Goal: Task Accomplishment & Management: Use online tool/utility

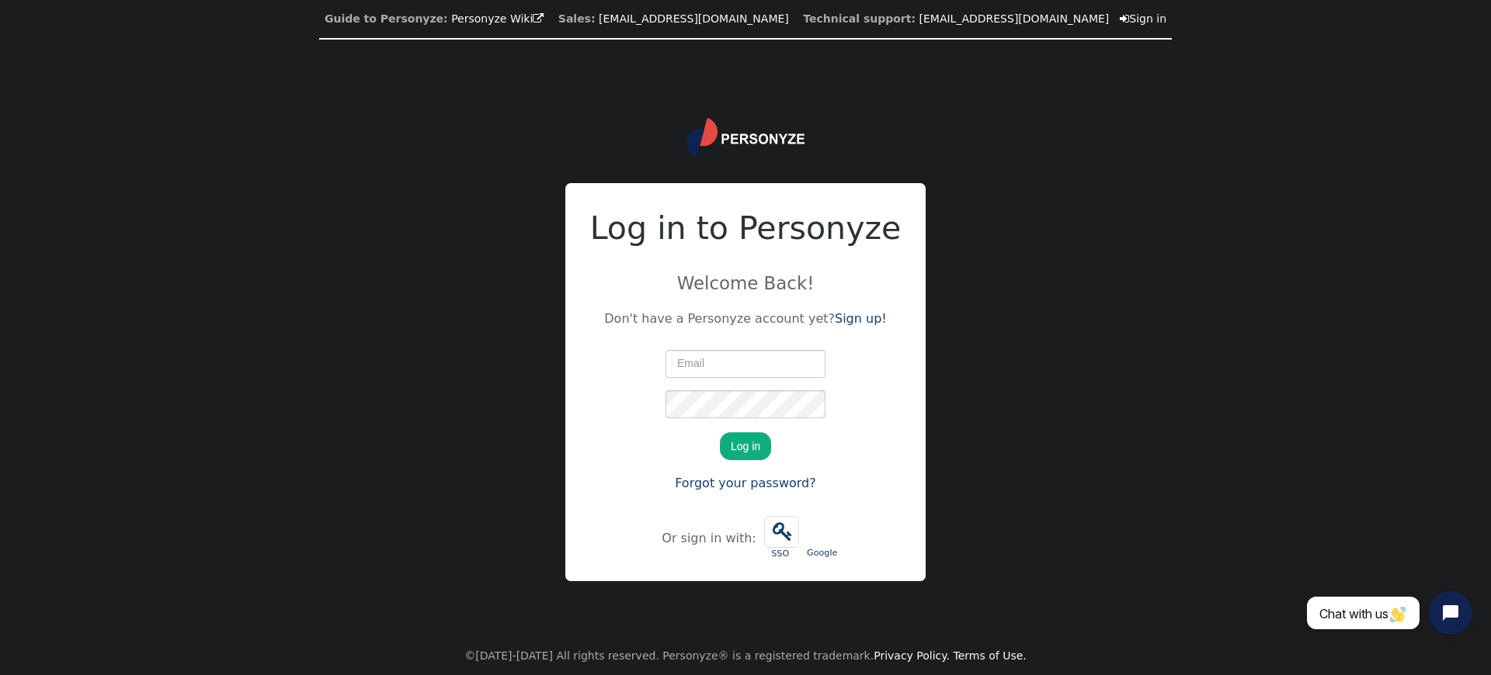
click at [1059, 391] on div "Guide to Personyze: Personyze Wiki  Sales: info@personyze.com Technical suppor…" at bounding box center [745, 337] width 1491 height 675
click at [716, 353] on input "text" at bounding box center [745, 364] width 160 height 28
type input "steve.shallman@guns.com"
click at [748, 441] on button "Log in" at bounding box center [745, 446] width 51 height 28
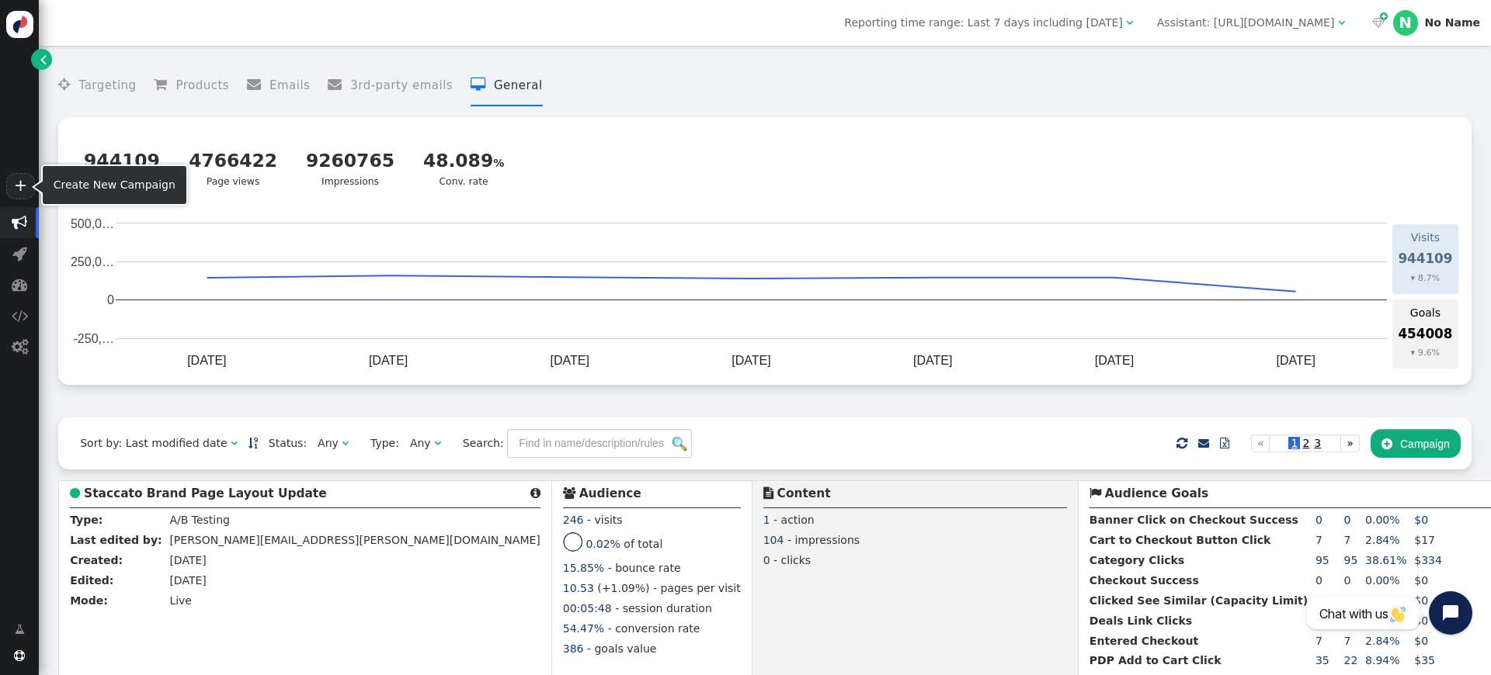
drag, startPoint x: 23, startPoint y: 189, endPoint x: 49, endPoint y: 189, distance: 25.6
click at [23, 189] on link "+" at bounding box center [20, 186] width 28 height 26
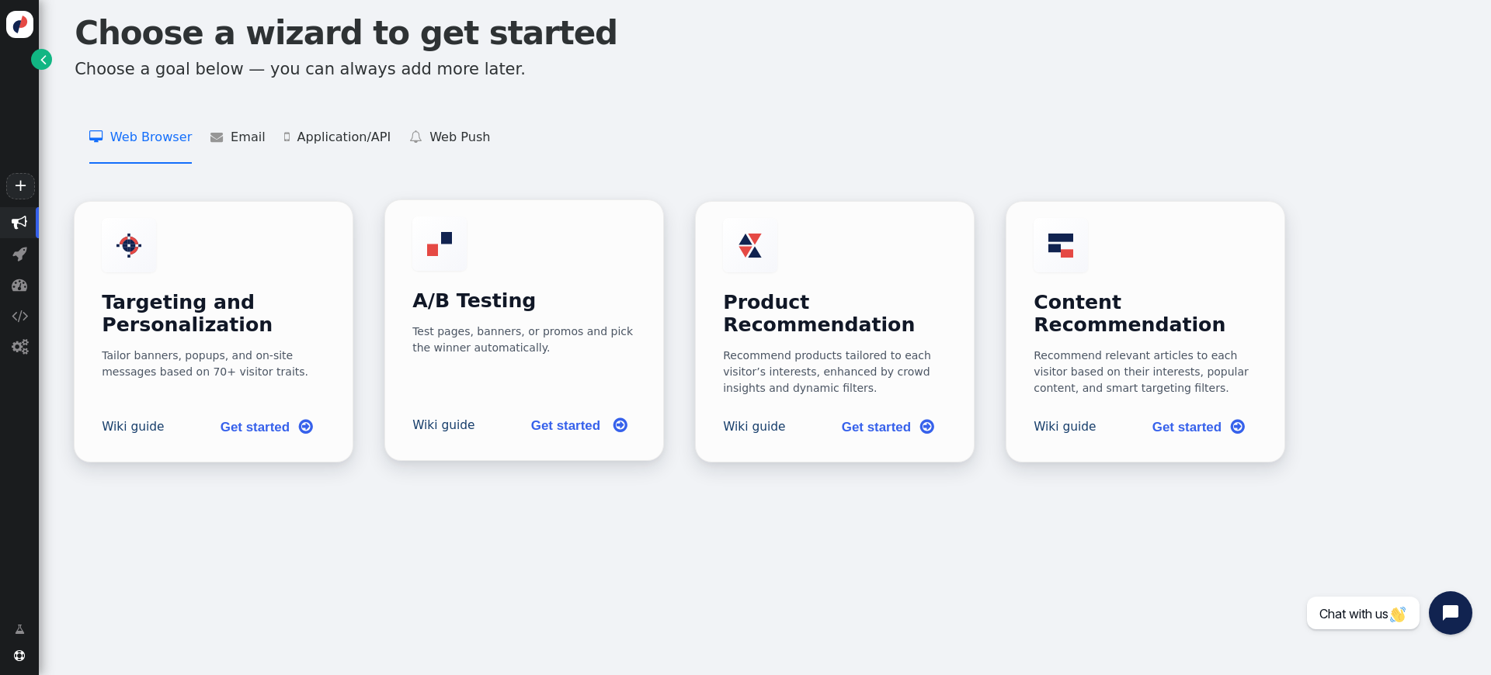
click at [499, 290] on h3 "A/B Testing" at bounding box center [524, 301] width 224 height 23
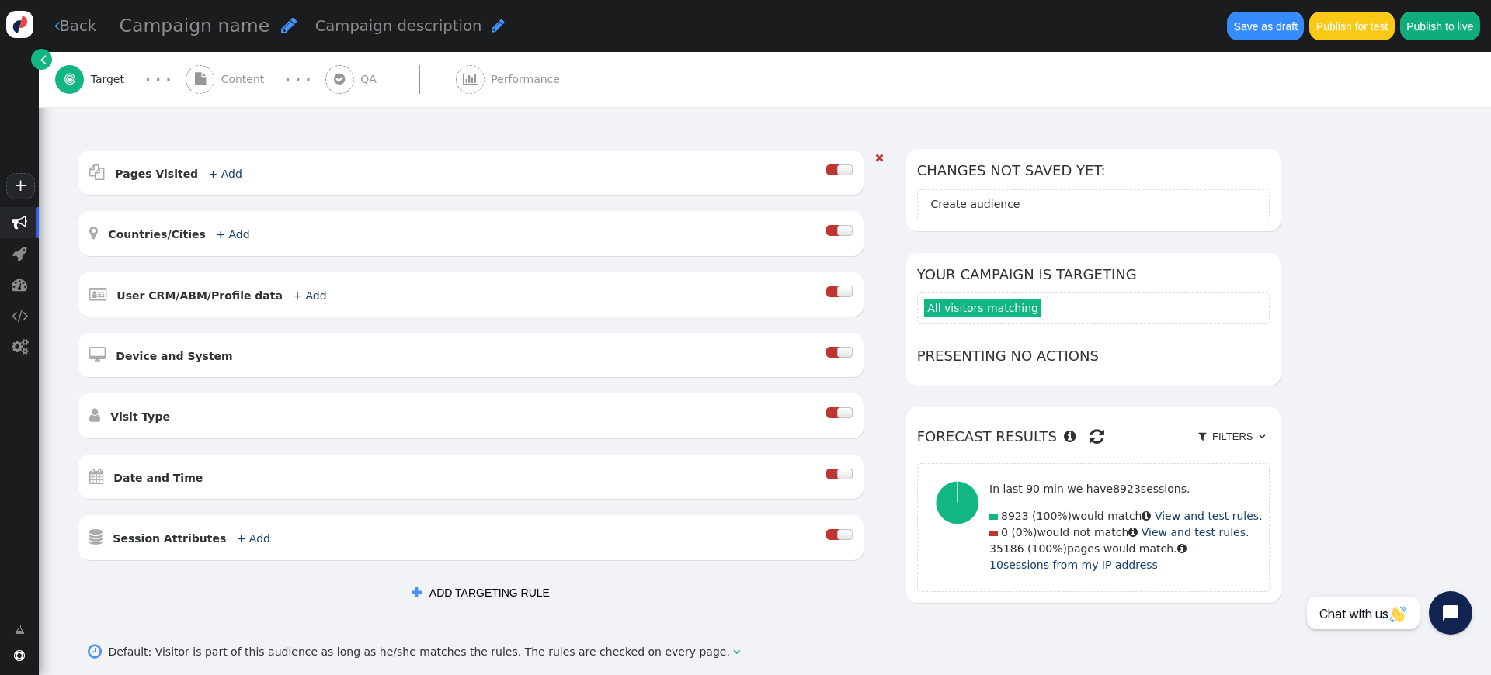
scroll to position [215, 0]
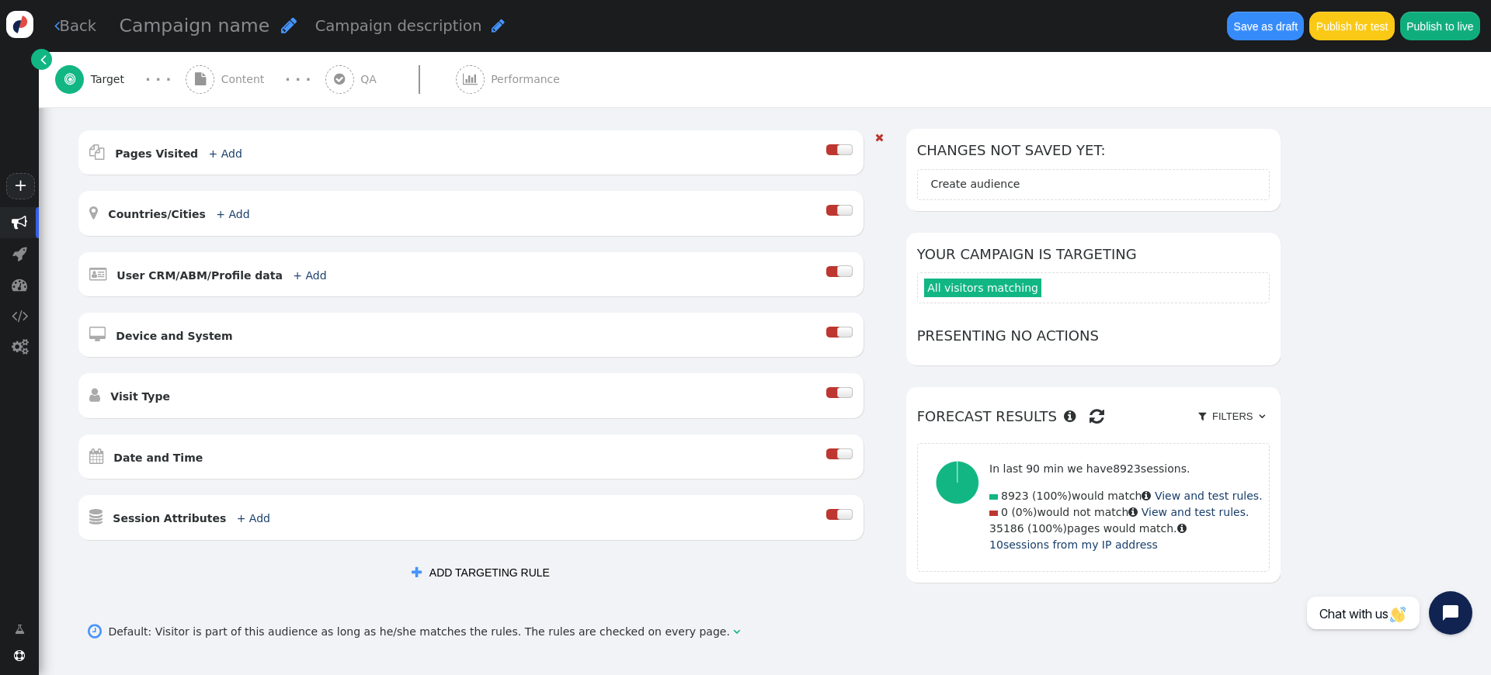
click at [511, 169] on div " Pages Visited + Add  Include Current Page is Any of - Visitor is now on one …" at bounding box center [470, 152] width 785 height 44
drag, startPoint x: 685, startPoint y: 165, endPoint x: 703, endPoint y: 165, distance: 17.9
click at [685, 165] on div " Pages Visited + Add  Include Current Page is Any of - Visitor is now on one …" at bounding box center [470, 152] width 785 height 44
click at [852, 147] on div at bounding box center [845, 149] width 16 height 11
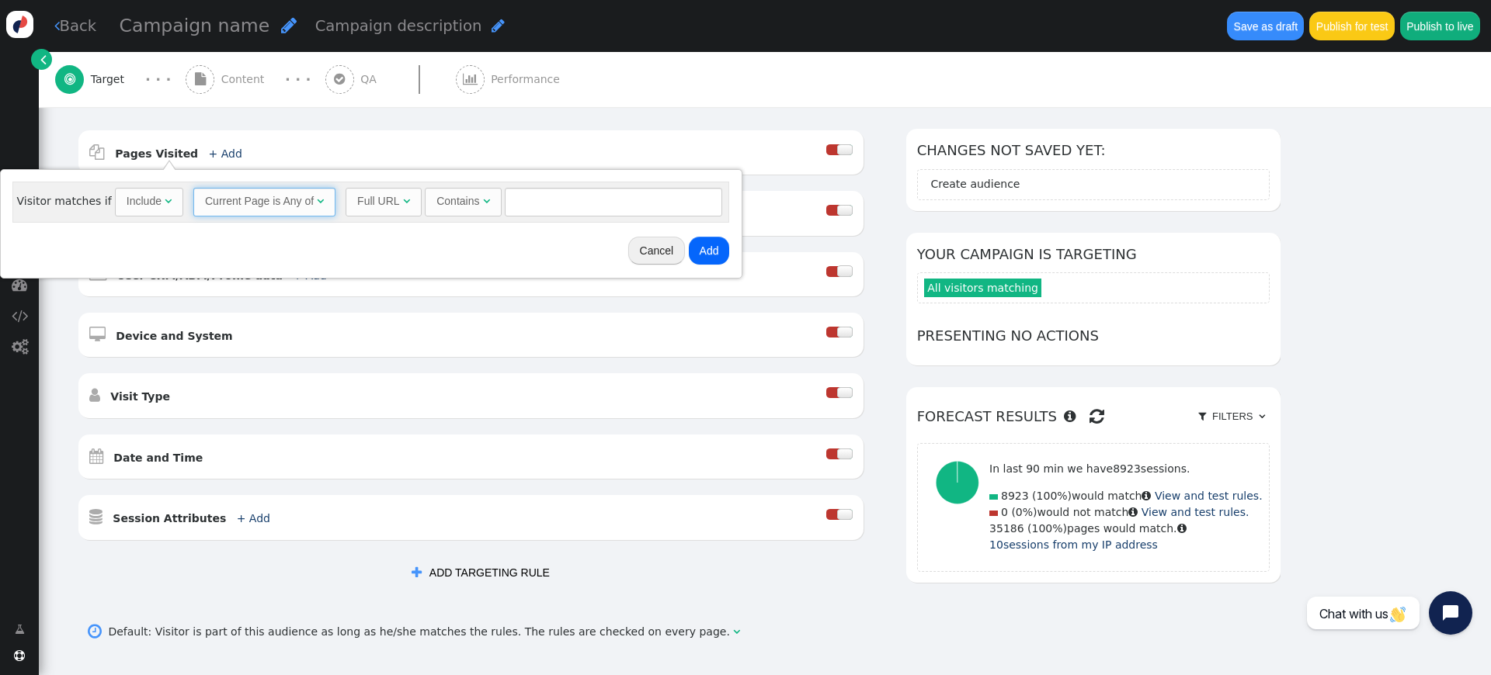
click at [269, 210] on span "Current Page is Any of " at bounding box center [264, 202] width 142 height 28
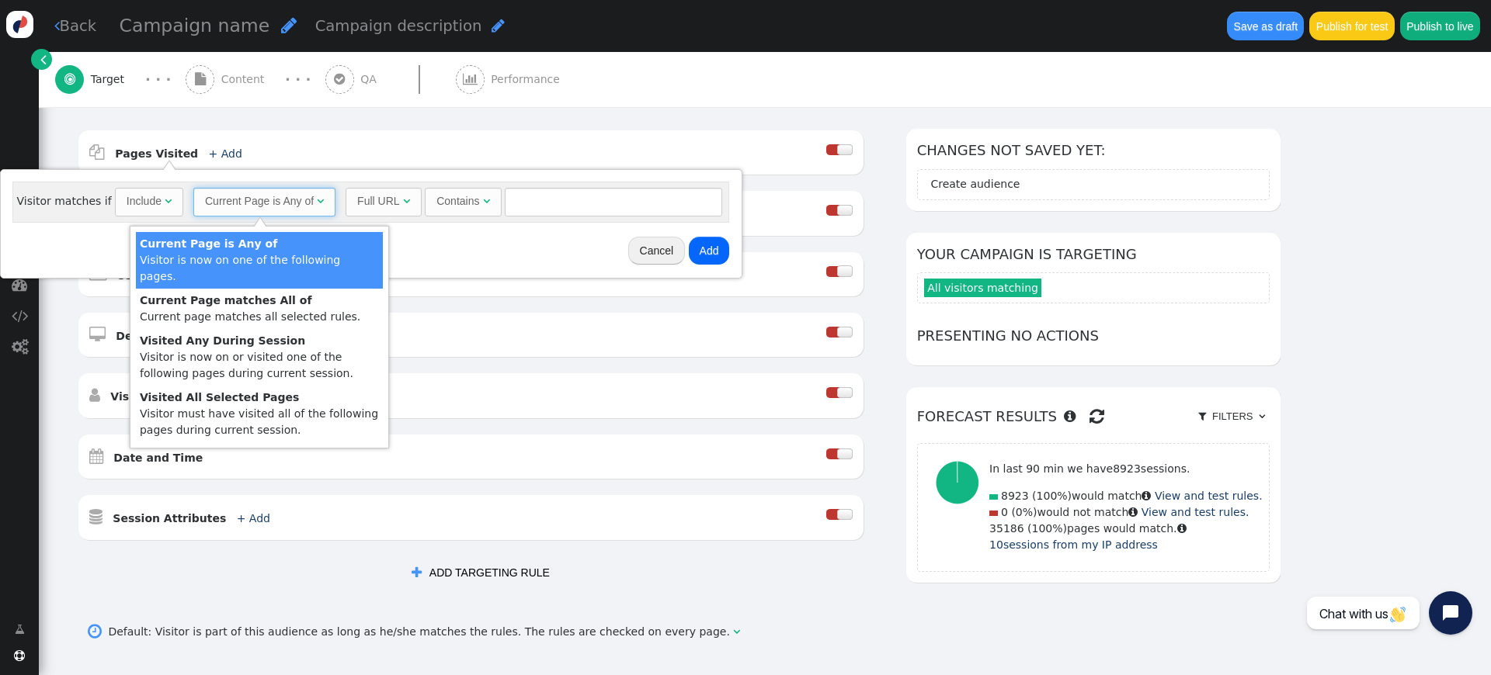
click at [385, 208] on div "Full URL" at bounding box center [378, 201] width 42 height 16
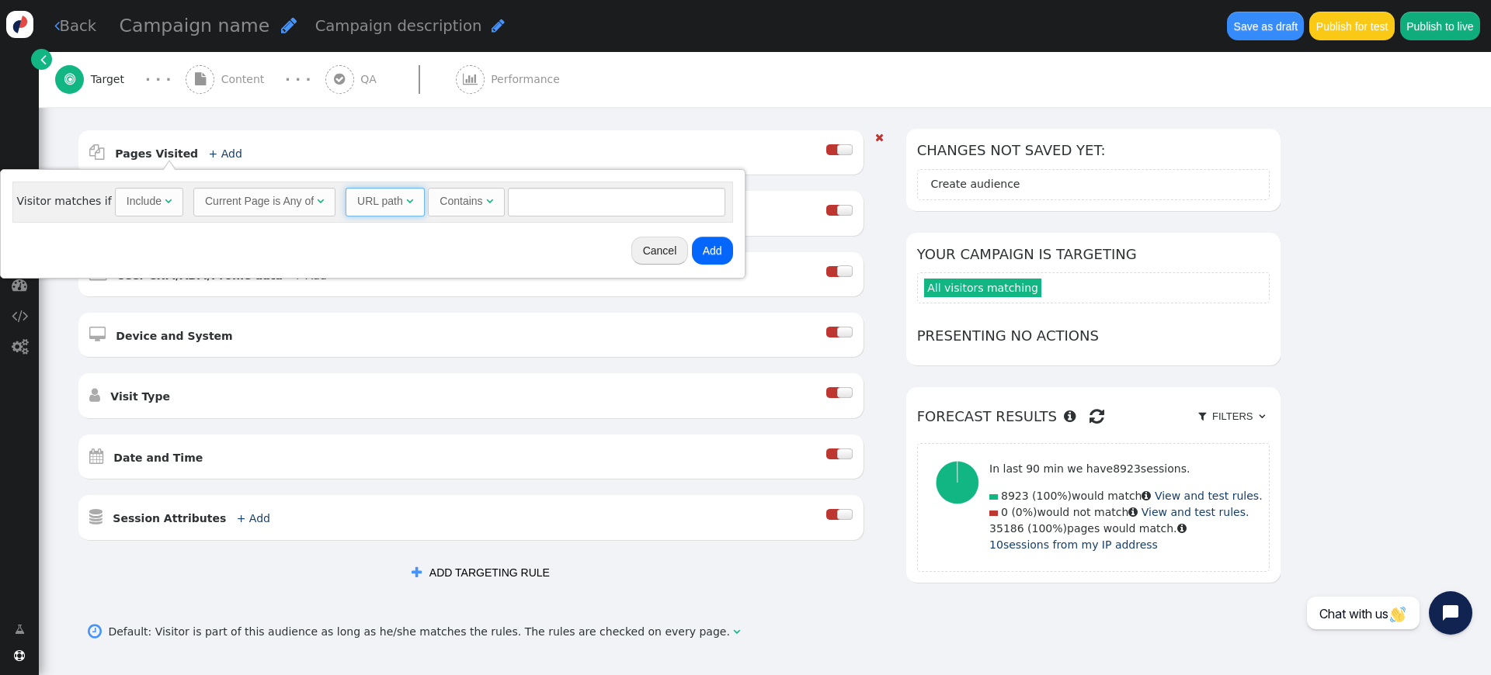
drag, startPoint x: 179, startPoint y: 377, endPoint x: 231, endPoint y: 353, distance: 57.3
click at [467, 203] on div "Contains" at bounding box center [460, 201] width 43 height 16
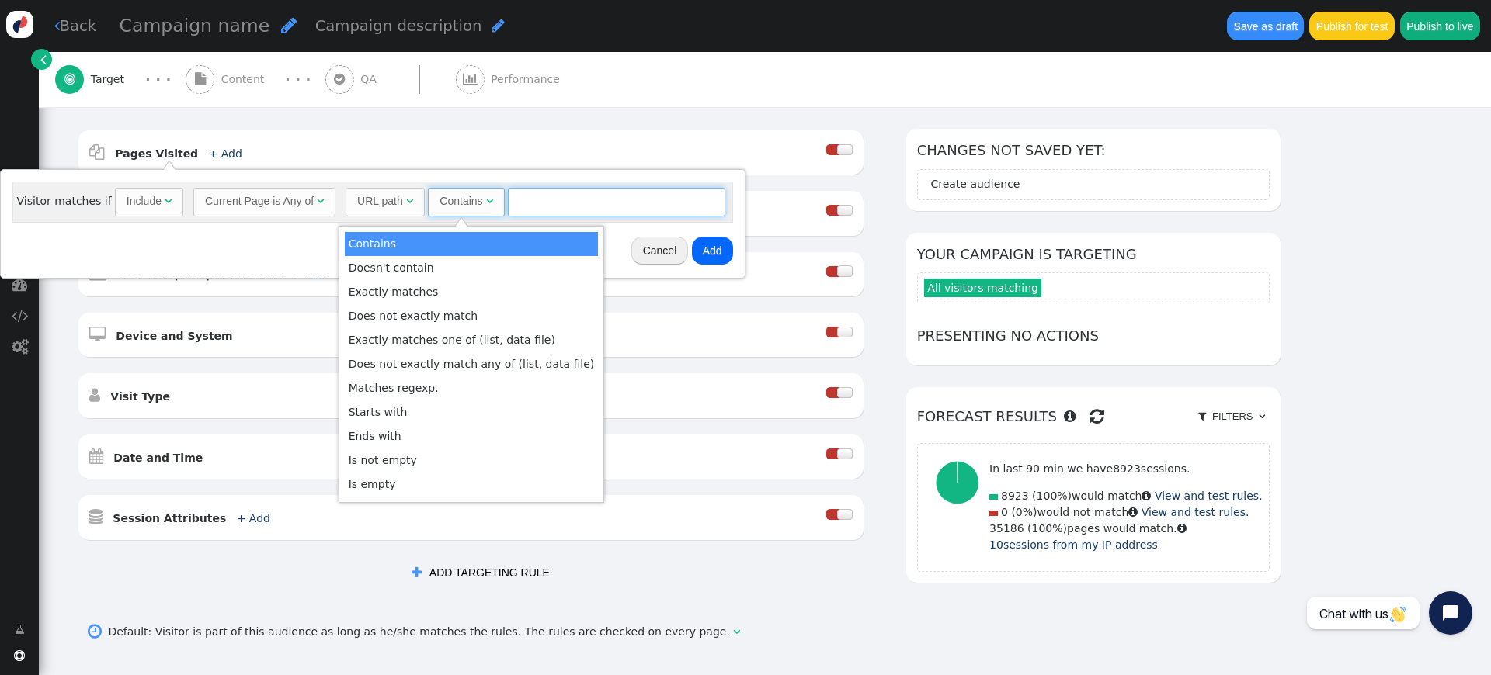
click at [547, 203] on input "text" at bounding box center [616, 202] width 217 height 28
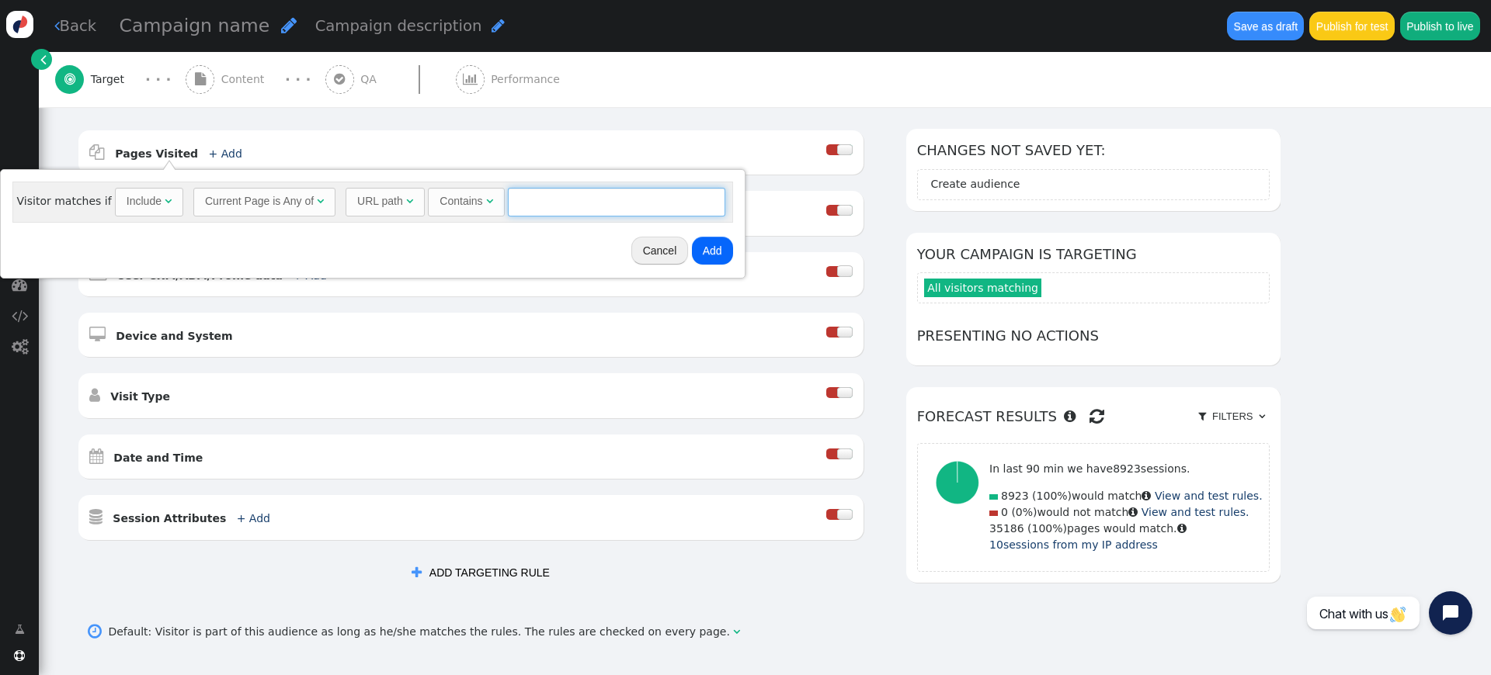
click at [548, 203] on input "text" at bounding box center [616, 202] width 217 height 28
type input "/search"
click at [707, 257] on button "Add" at bounding box center [712, 251] width 41 height 28
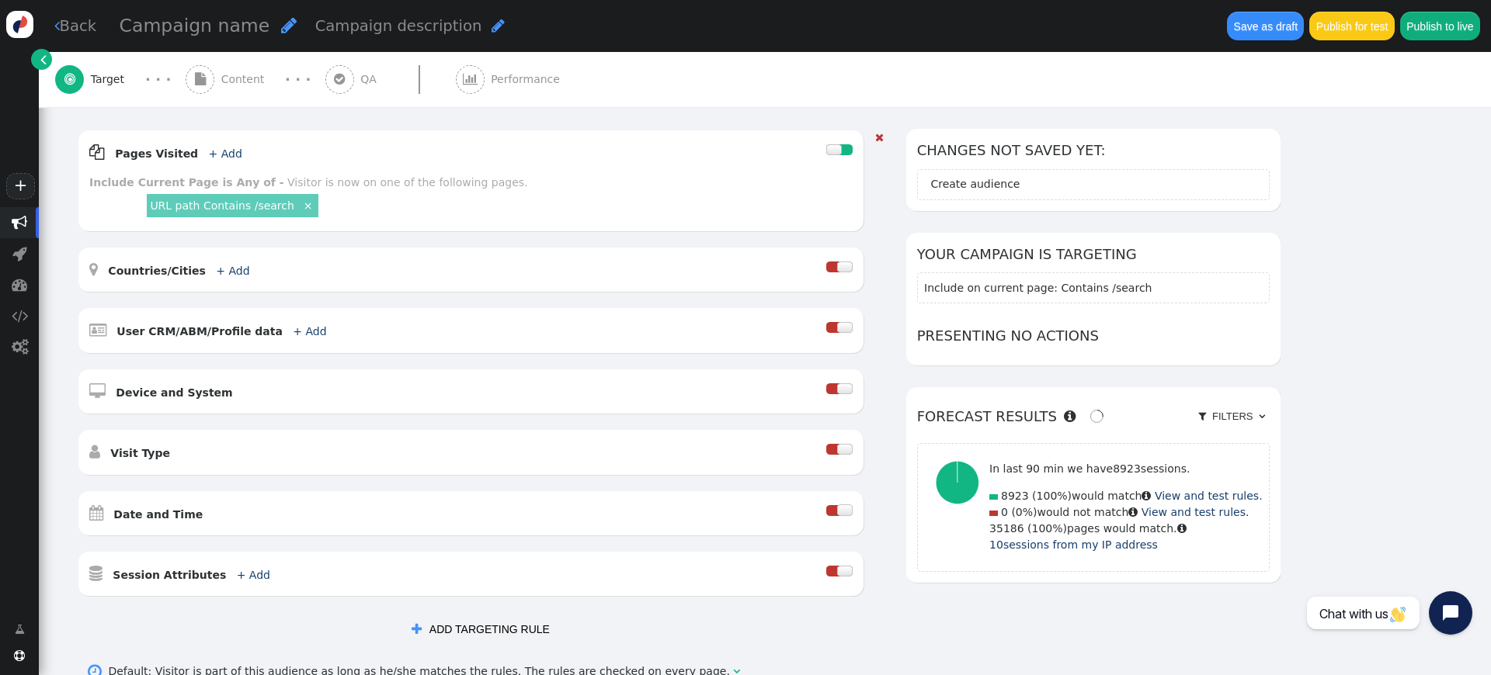
drag, startPoint x: 523, startPoint y: 200, endPoint x: 539, endPoint y: 197, distance: 15.7
click at [524, 200] on div "URL path Contains /search ×" at bounding box center [498, 206] width 709 height 30
click at [360, 188] on div "Visitor is now on one of the following pages." at bounding box center [407, 182] width 240 height 12
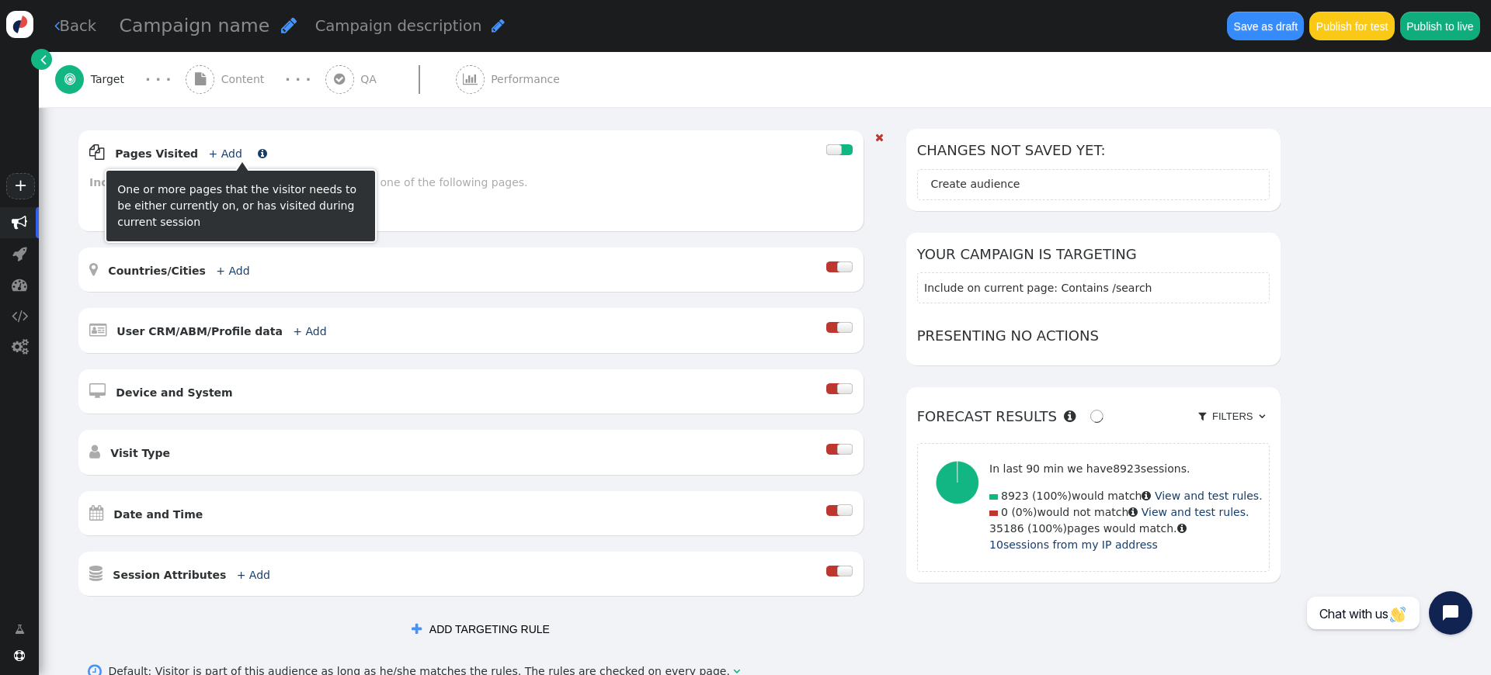
drag, startPoint x: 214, startPoint y: 152, endPoint x: 255, endPoint y: 155, distance: 42.0
click at [214, 152] on link "+ Add" at bounding box center [225, 154] width 33 height 12
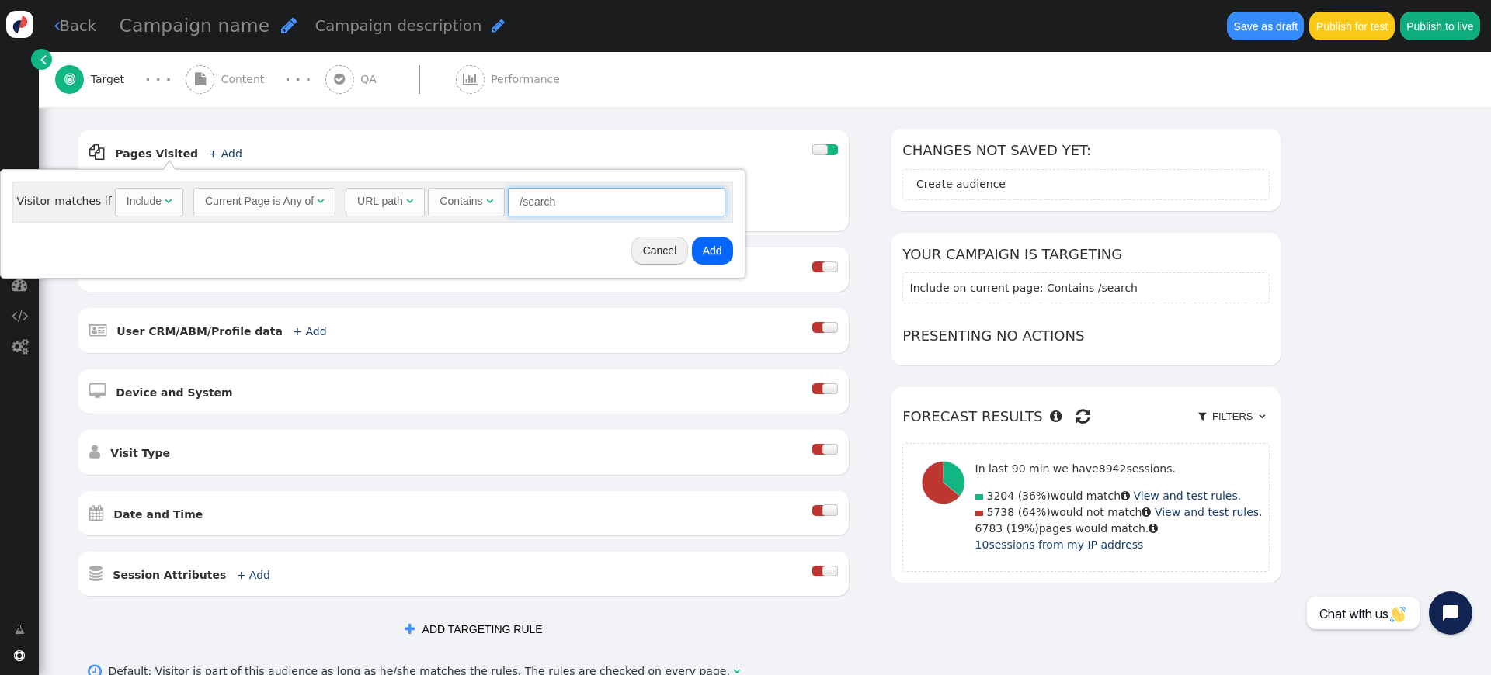
click at [616, 204] on input "/search" at bounding box center [616, 202] width 217 height 28
click at [452, 203] on div "Contains" at bounding box center [460, 201] width 43 height 16
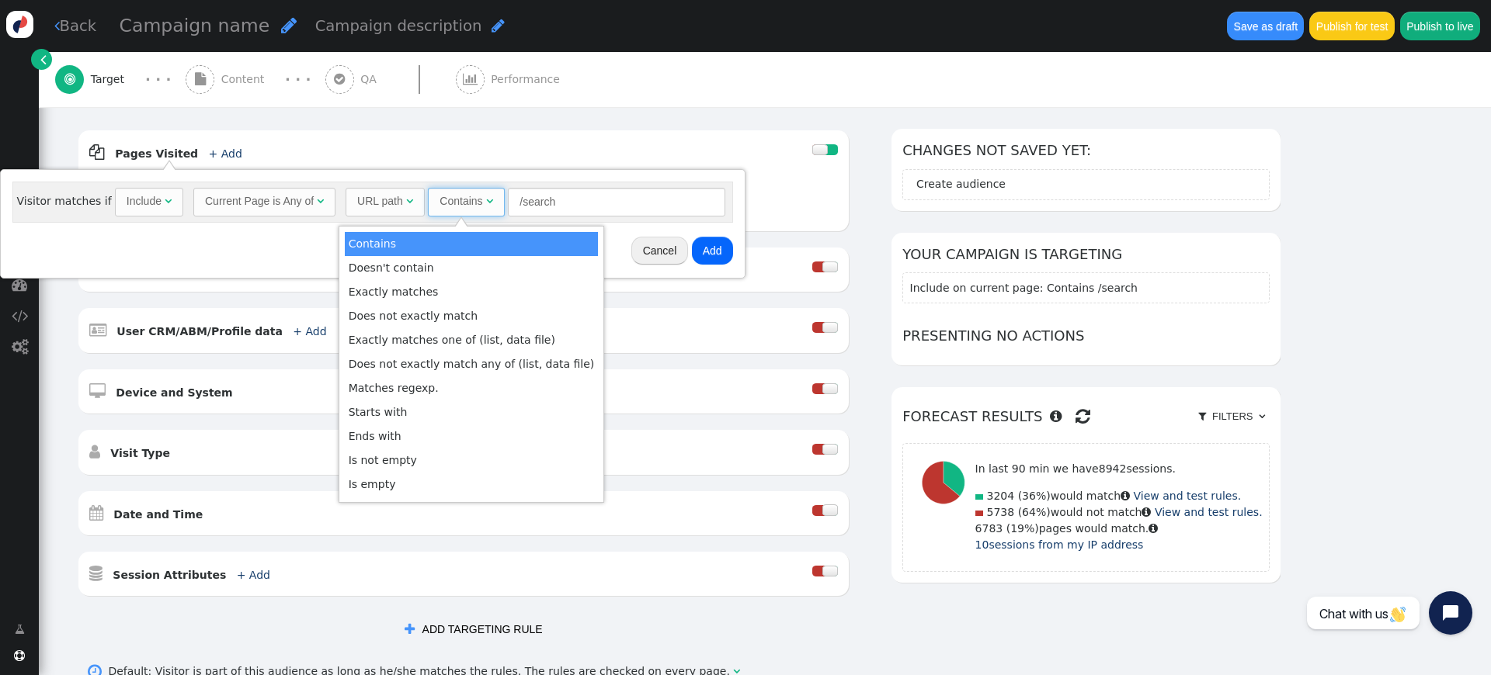
click at [285, 199] on div "Current Page is Any of" at bounding box center [259, 201] width 109 height 16
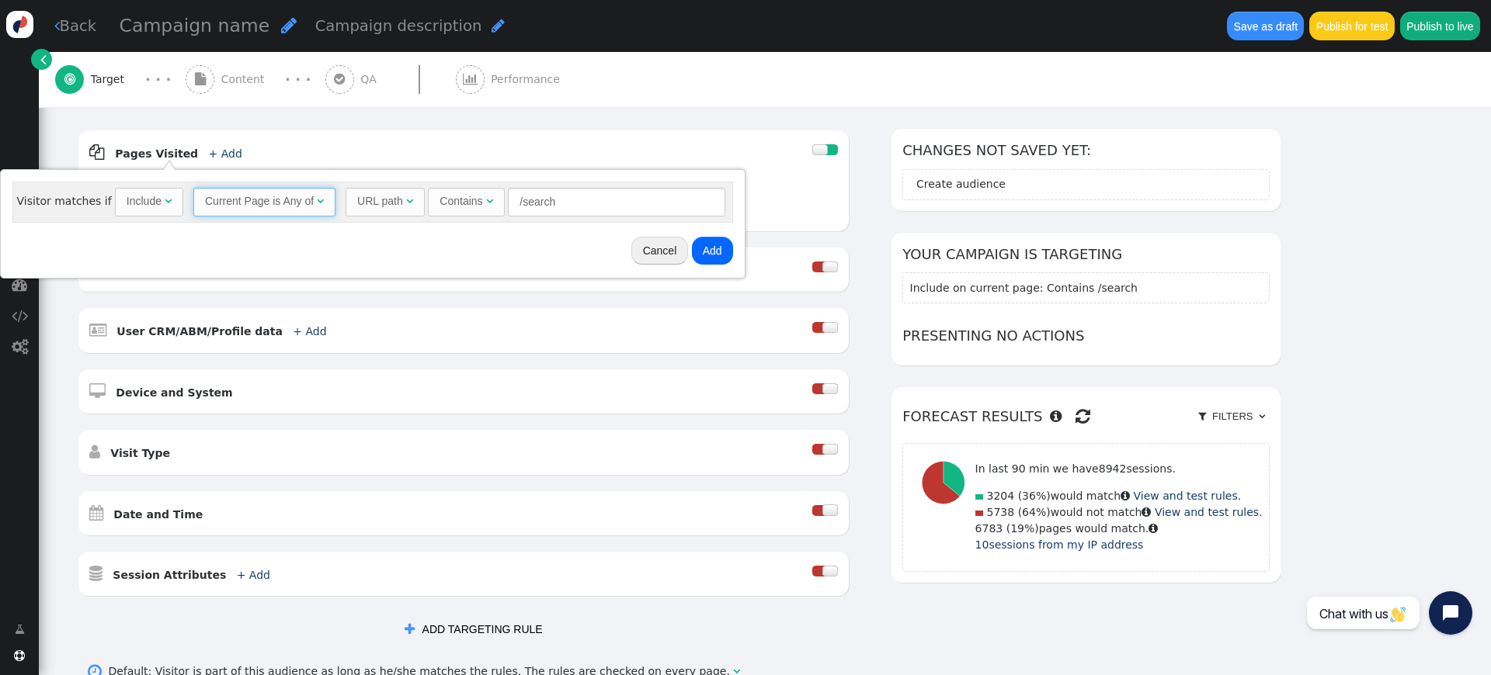
drag, startPoint x: 304, startPoint y: 246, endPoint x: 314, endPoint y: 251, distance: 10.4
click at [579, 207] on input "/search" at bounding box center [616, 202] width 217 height 28
click at [703, 248] on button "Add" at bounding box center [712, 251] width 41 height 28
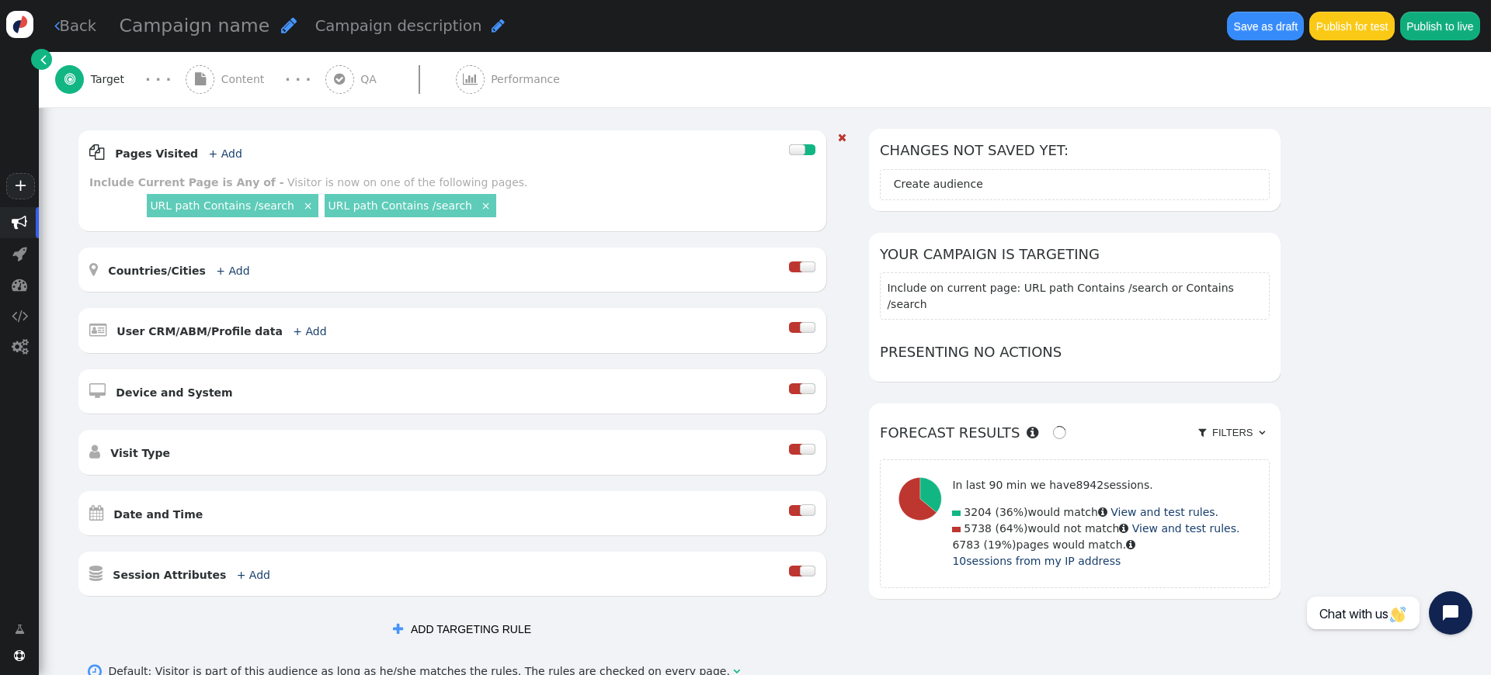
click at [437, 203] on link "URL path Contains /search" at bounding box center [400, 206] width 144 height 12
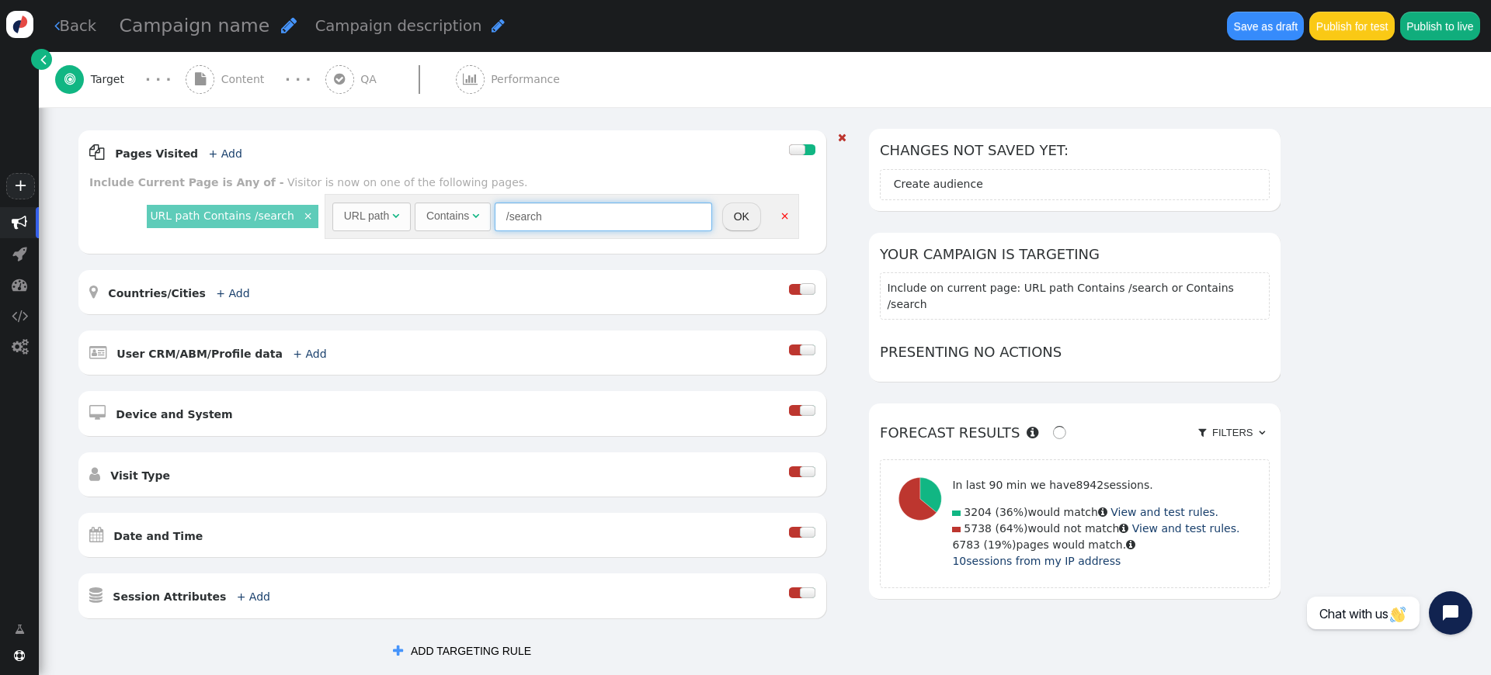
drag, startPoint x: 554, startPoint y: 217, endPoint x: 592, endPoint y: 233, distance: 41.8
click at [498, 217] on input "/search" at bounding box center [603, 217] width 217 height 28
type input "/firearms"
click at [725, 218] on button "OK" at bounding box center [741, 217] width 39 height 28
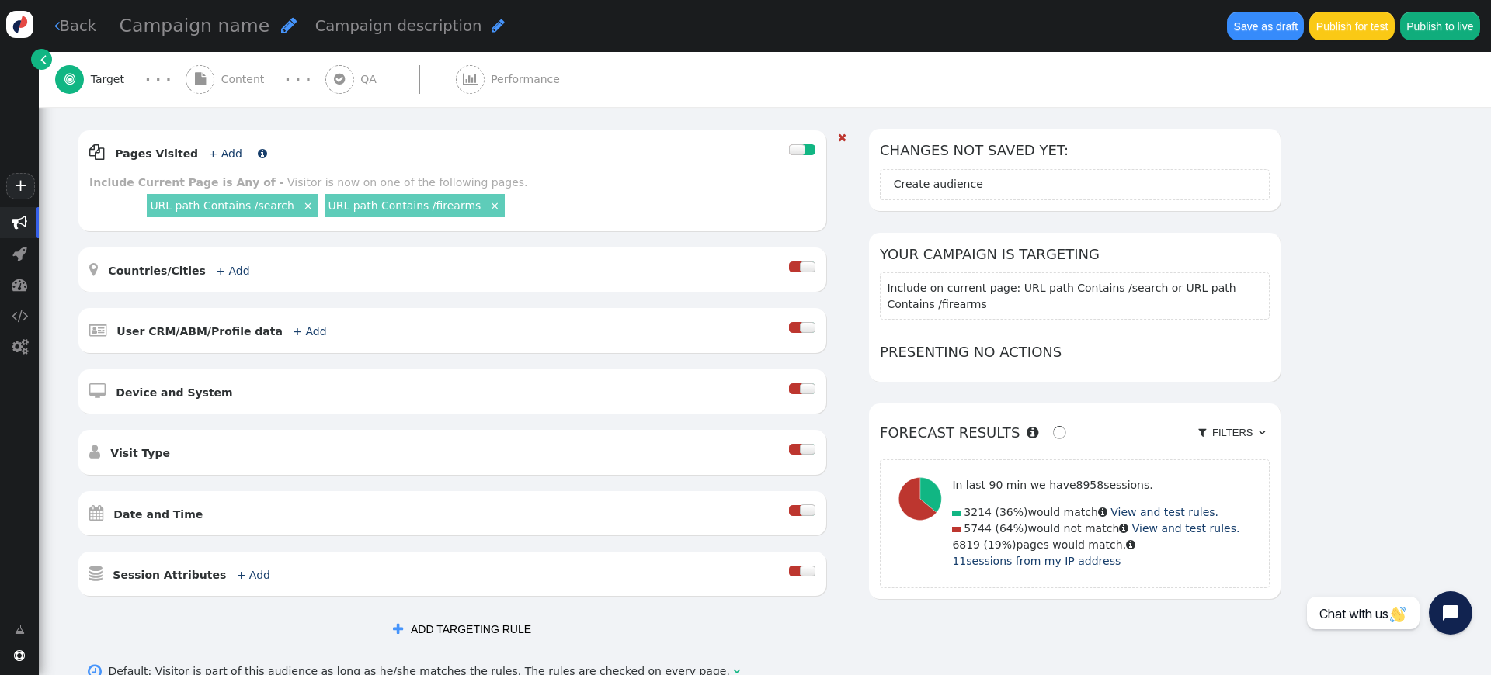
drag, startPoint x: 207, startPoint y: 156, endPoint x: 227, endPoint y: 157, distance: 21.0
click at [209, 156] on link "+ Add" at bounding box center [225, 154] width 33 height 12
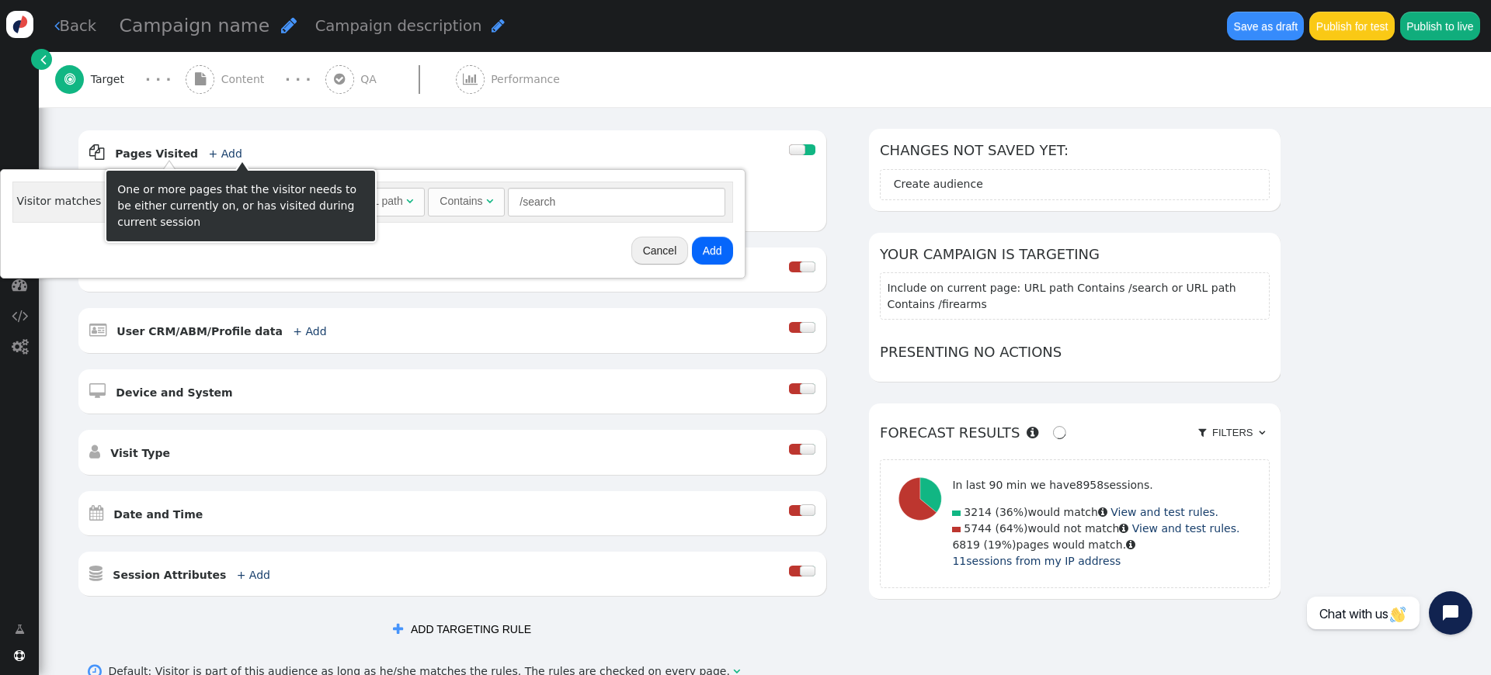
click at [175, 251] on div "Cancel Add" at bounding box center [372, 250] width 733 height 43
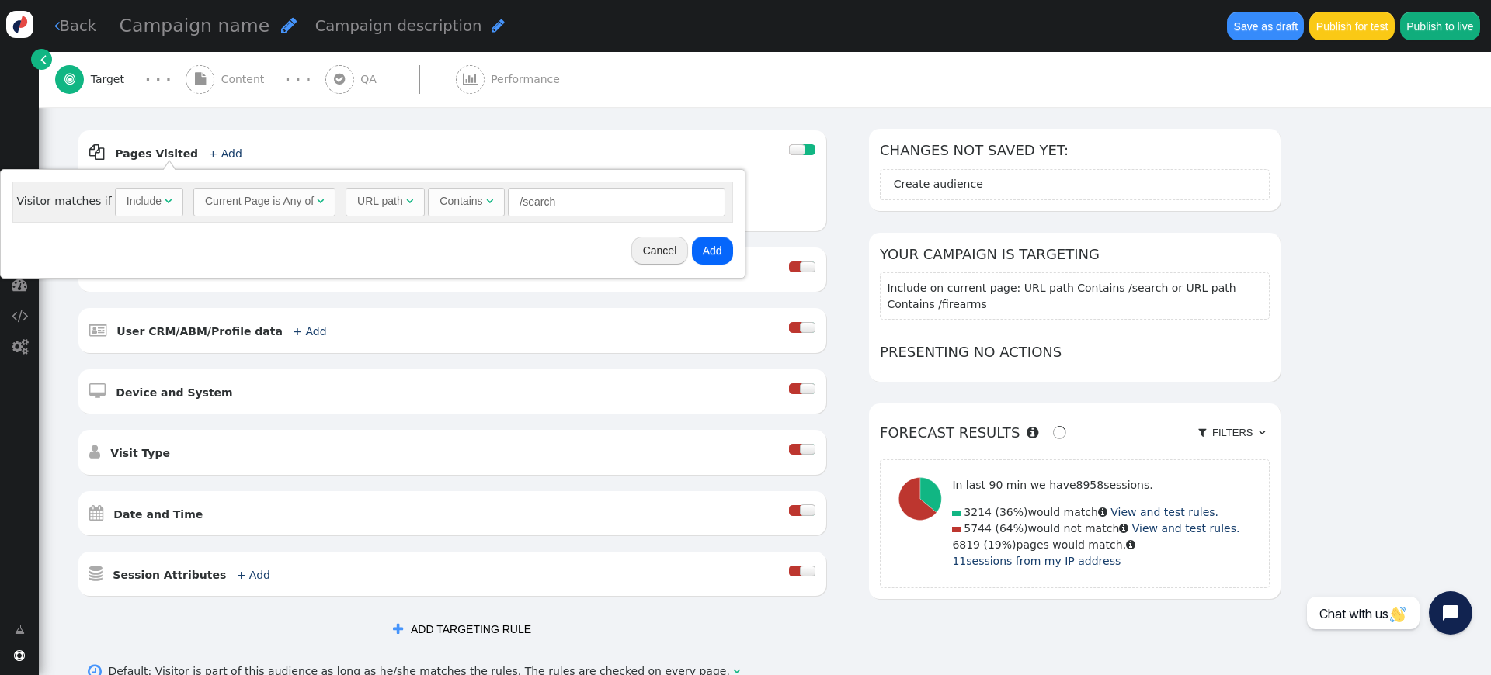
click at [128, 201] on div "Include" at bounding box center [144, 201] width 35 height 16
click at [297, 200] on div "Current Page is Any of" at bounding box center [263, 201] width 109 height 16
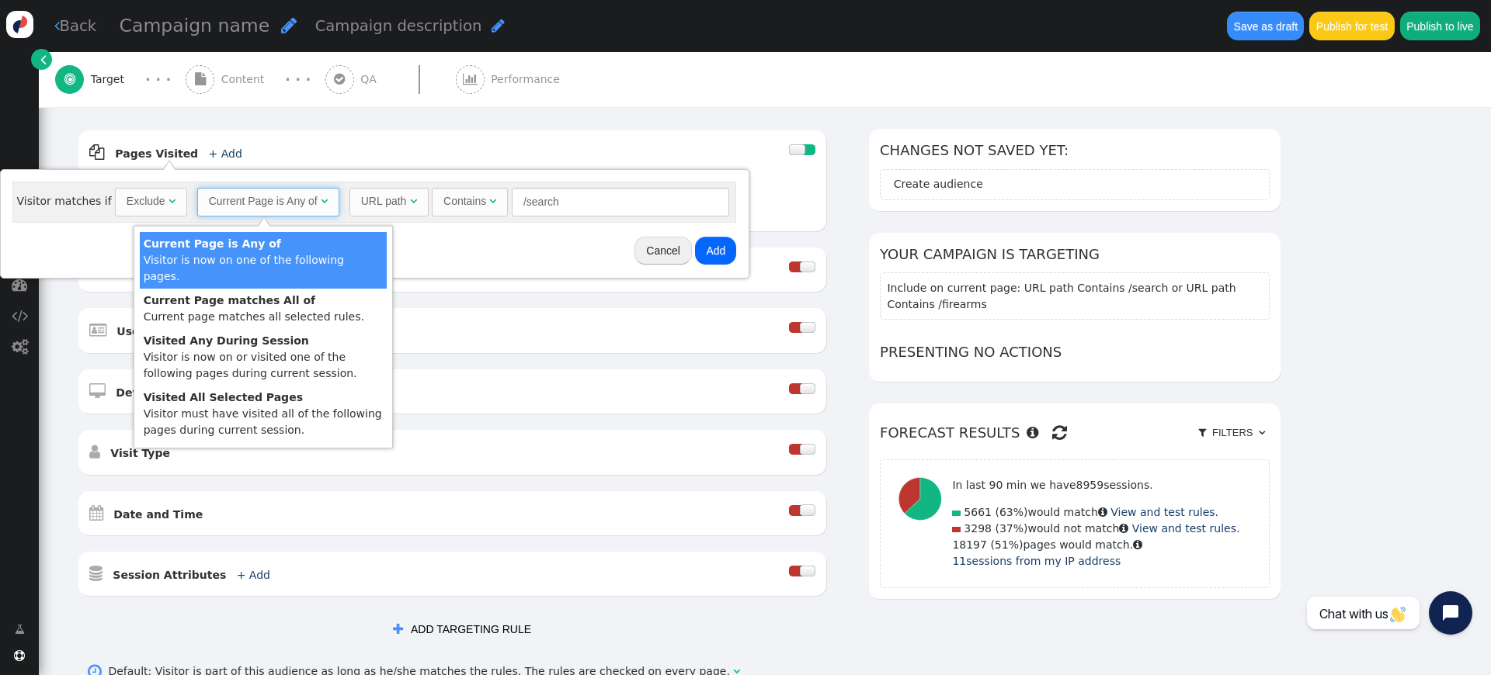
click at [458, 204] on div "Contains" at bounding box center [464, 201] width 43 height 16
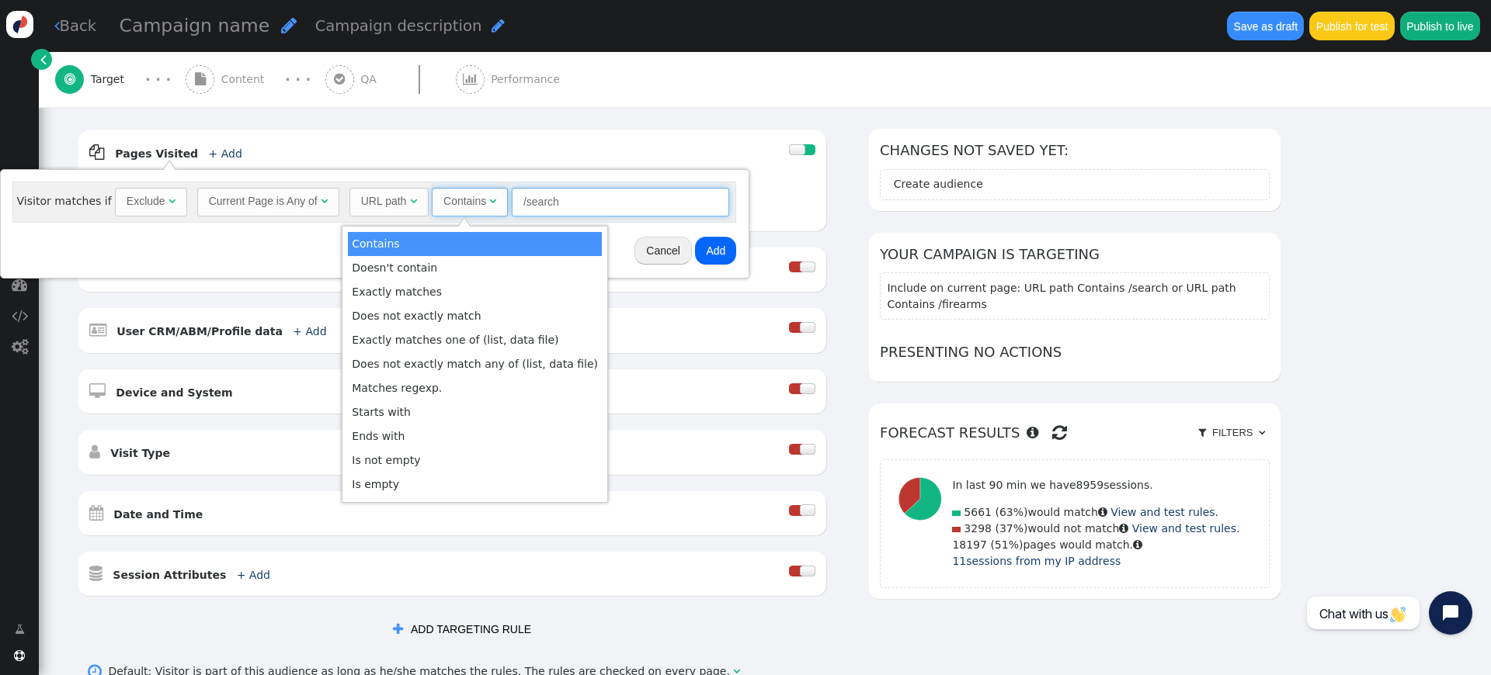
click at [577, 203] on input "/search" at bounding box center [620, 202] width 217 height 28
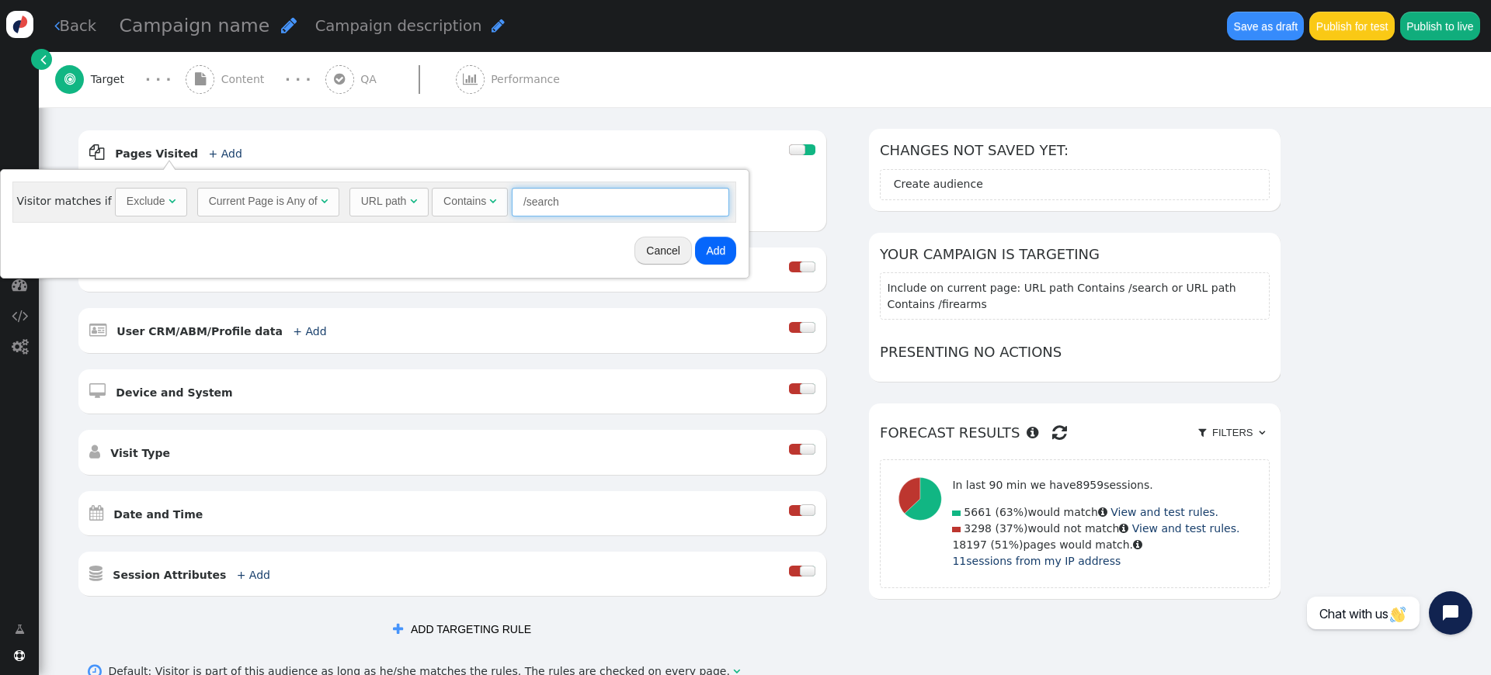
drag, startPoint x: 576, startPoint y: 201, endPoint x: 598, endPoint y: 238, distance: 43.1
click at [519, 202] on input "/search" at bounding box center [620, 202] width 217 height 28
click at [572, 204] on input "/search" at bounding box center [620, 202] width 217 height 28
type input "/p/"
click at [717, 253] on button "Add" at bounding box center [715, 251] width 41 height 28
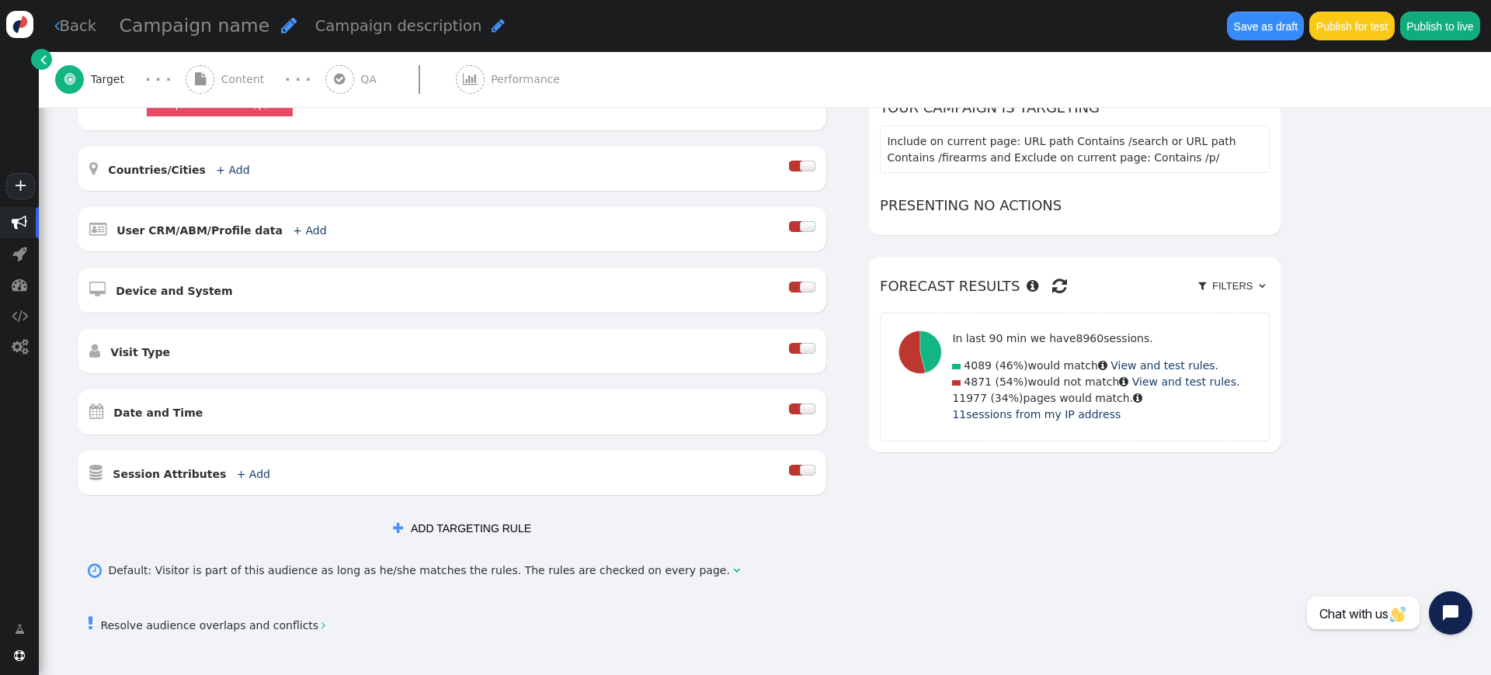
scroll to position [457, 0]
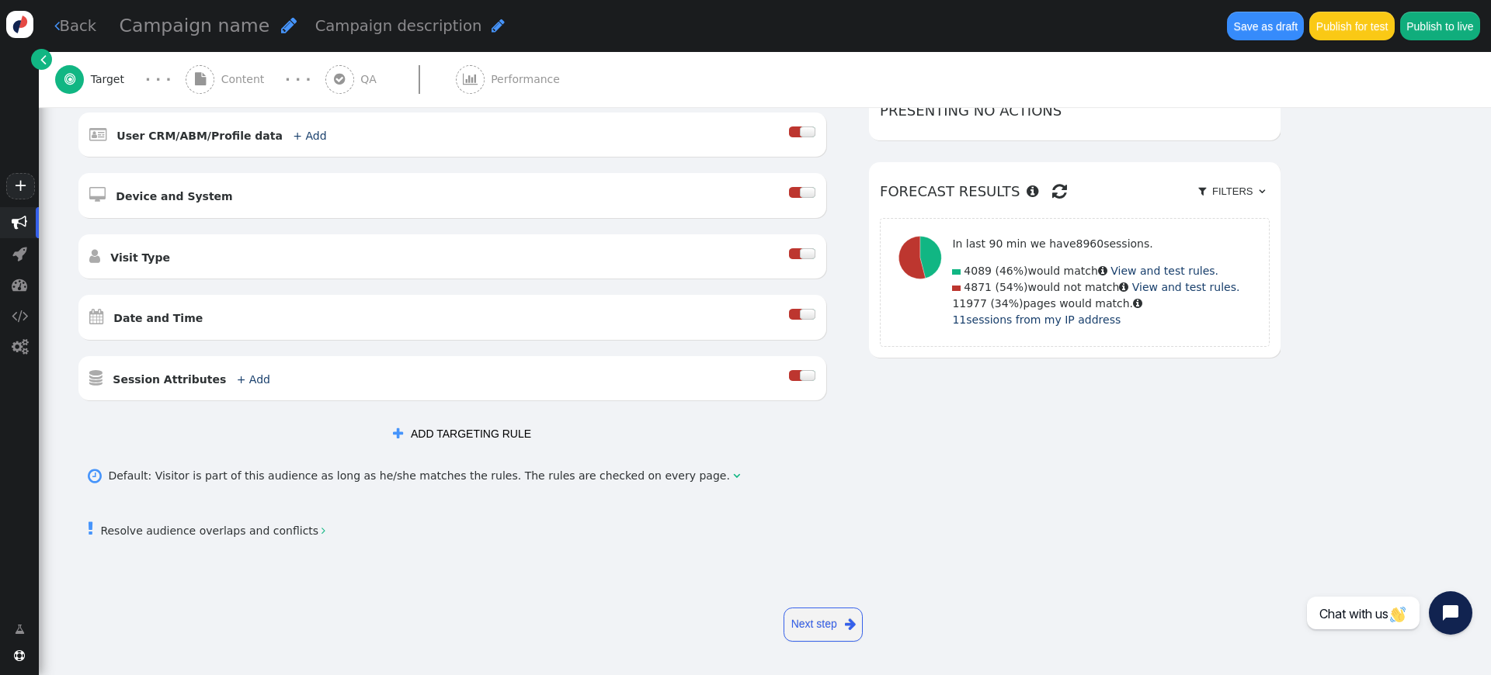
click at [822, 620] on link "Next step " at bounding box center [822, 625] width 79 height 34
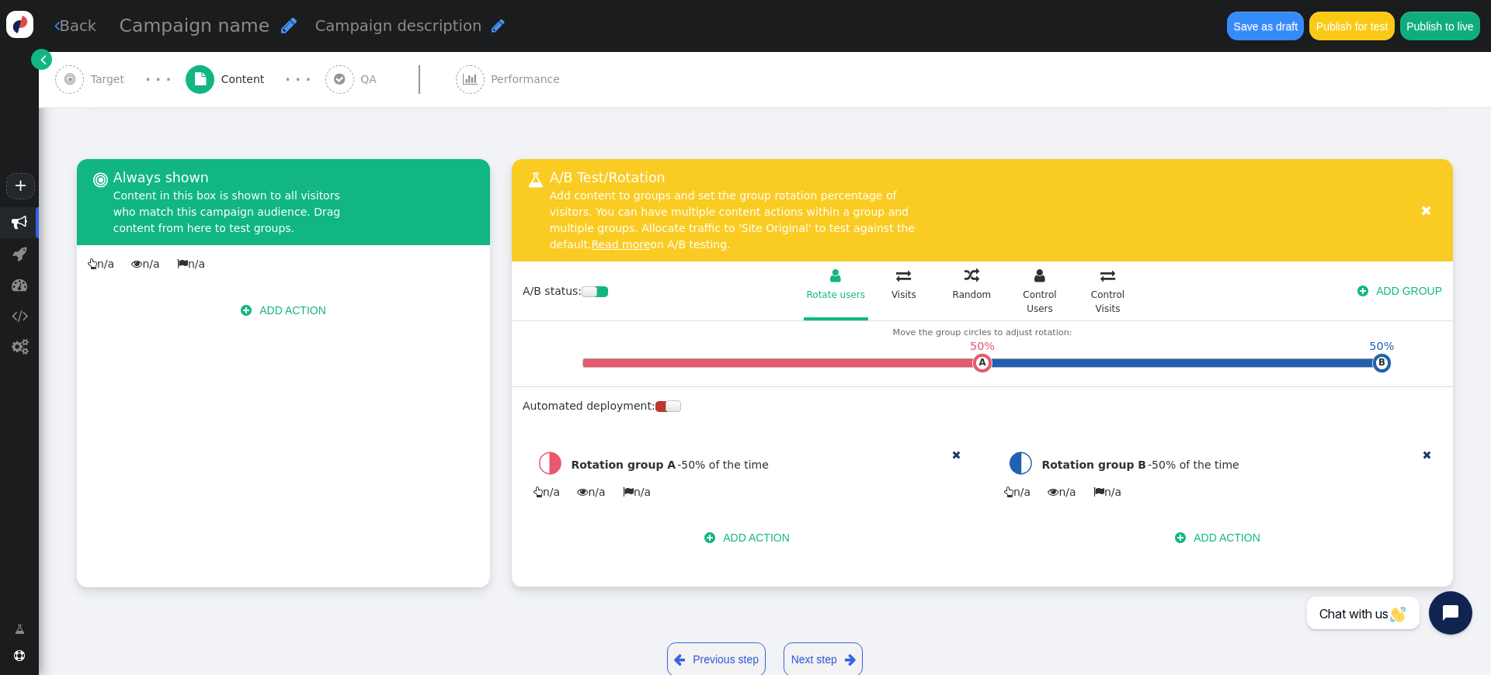
scroll to position [207, 0]
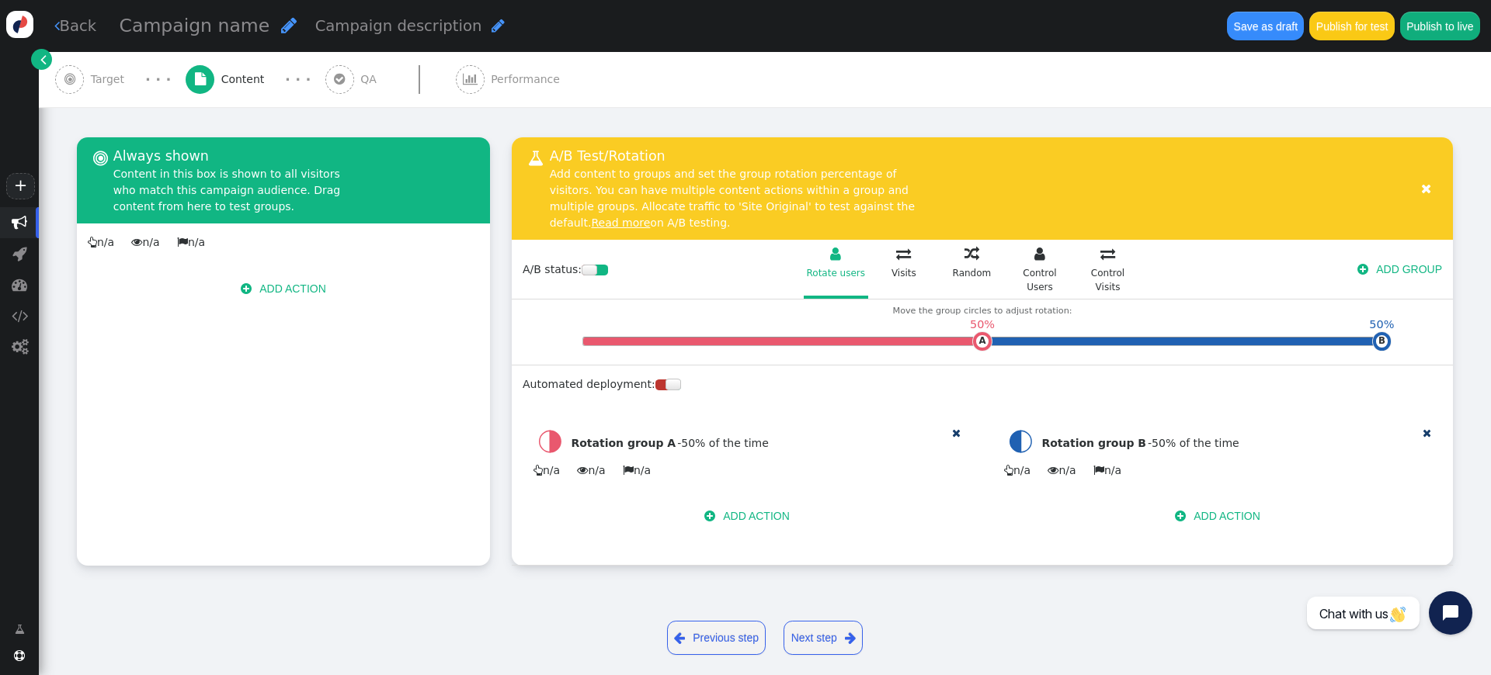
click at [741, 502] on button " ADD ACTION" at bounding box center [746, 516] width 107 height 28
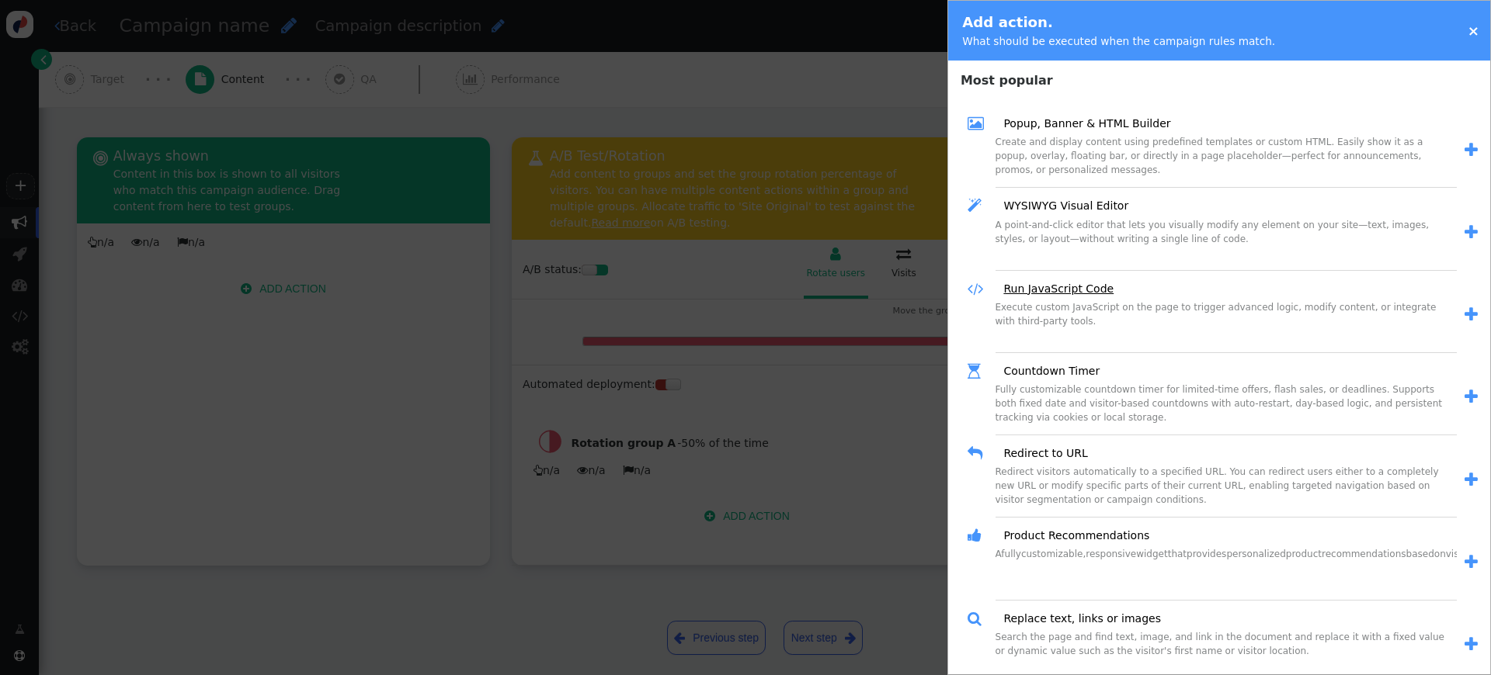
click at [1040, 287] on link "Run JavaScript Code" at bounding box center [1052, 289] width 121 height 16
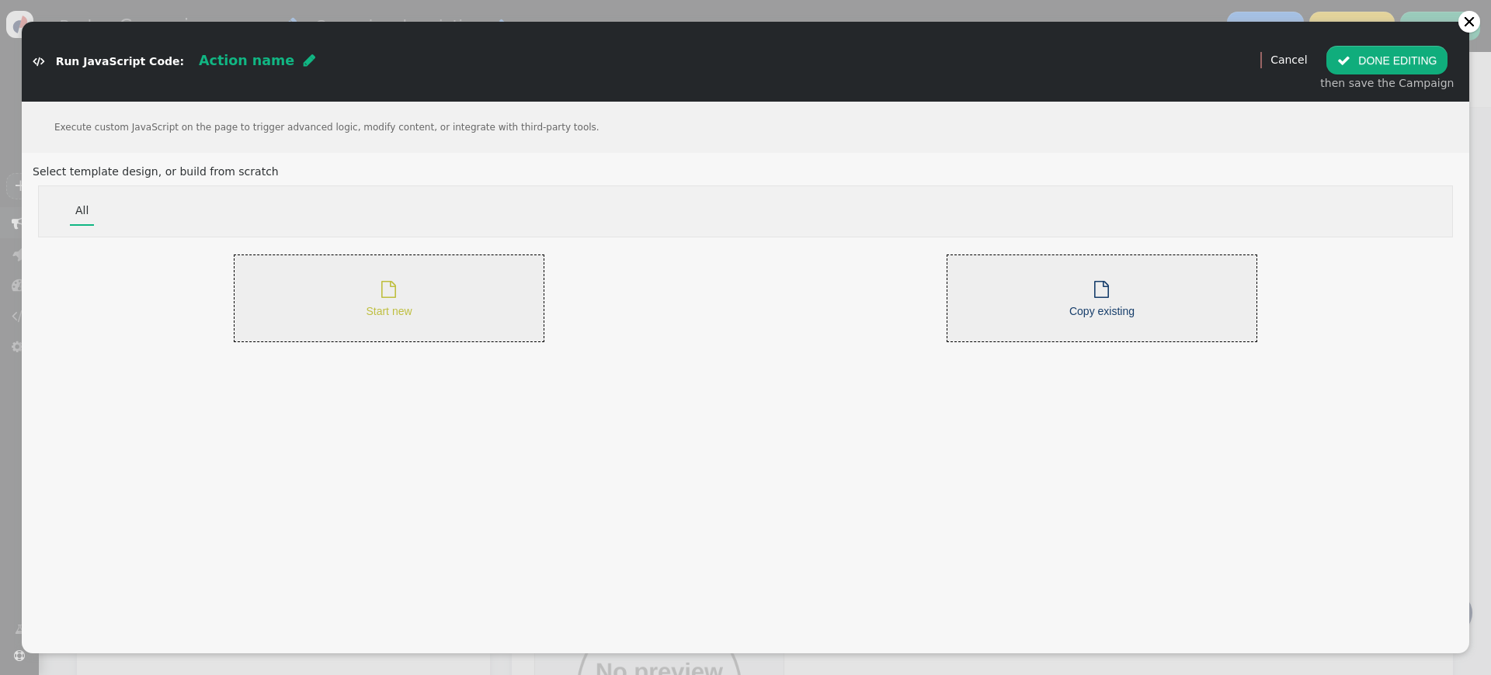
click at [396, 286] on span "" at bounding box center [388, 289] width 15 height 17
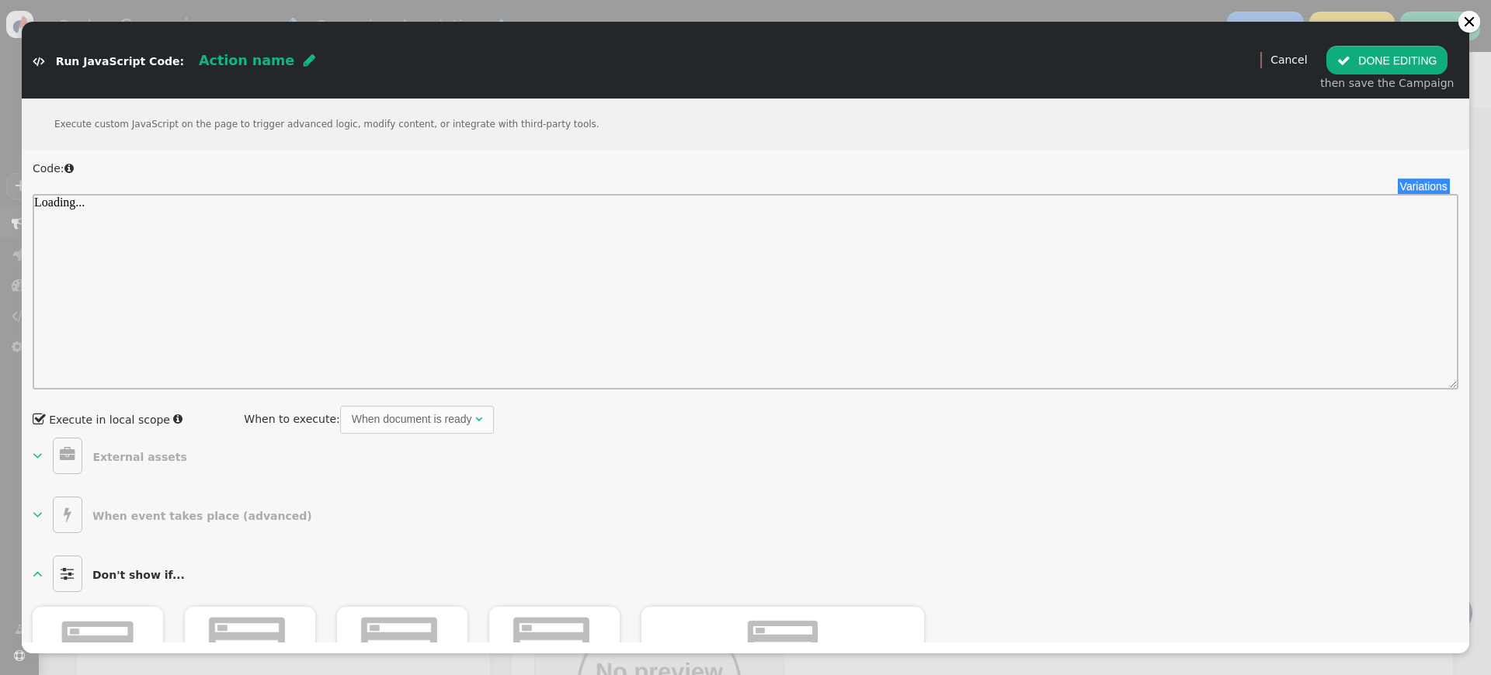
scroll to position [0, 0]
click at [297, 257] on div at bounding box center [755, 292] width 1402 height 193
click at [418, 423] on div "When document is ready" at bounding box center [412, 419] width 120 height 16
drag, startPoint x: 609, startPoint y: 482, endPoint x: 620, endPoint y: 468, distance: 17.7
click at [609, 482] on div "Code:  Variations There are alternatives. Default value:  Execute in local sc…" at bounding box center [745, 349] width 1425 height 376
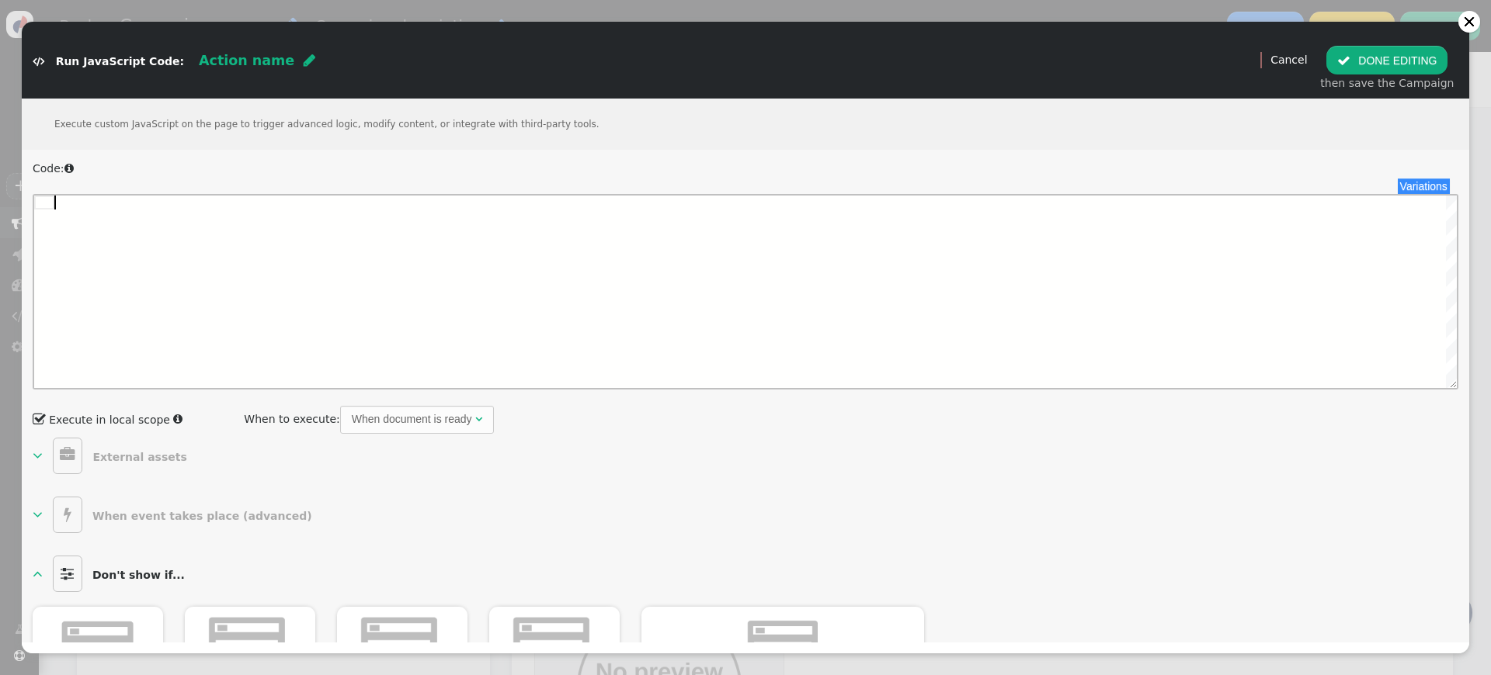
drag, startPoint x: 227, startPoint y: 250, endPoint x: 257, endPoint y: 266, distance: 33.3
click at [227, 250] on div at bounding box center [755, 292] width 1402 height 193
paste textarea "document.getElementsByClassName()"
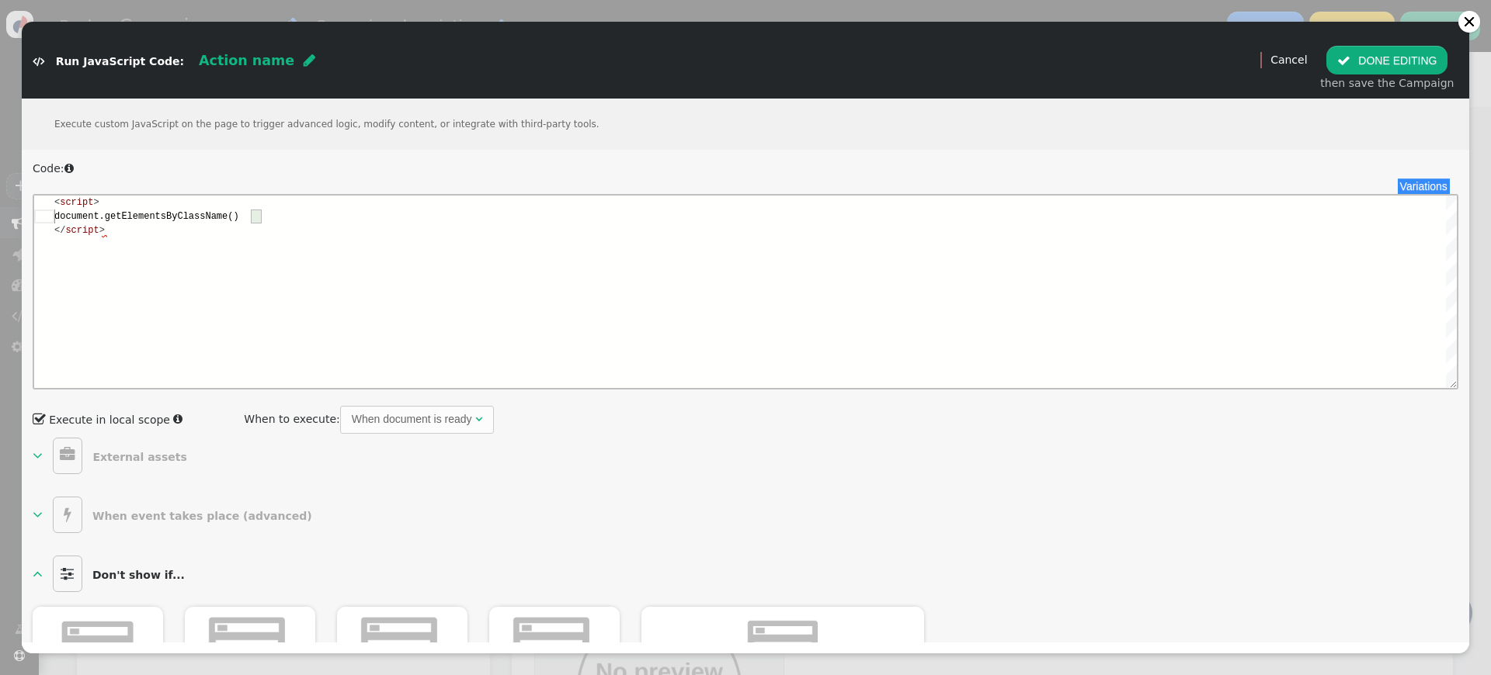
click at [78, 217] on span "document.getElementsByClassName()" at bounding box center [146, 216] width 185 height 11
click at [431, 217] on div "var specsList = document.getElementsByClassName( 'specs' );" at bounding box center [755, 217] width 1402 height 14
click at [128, 233] on div "</ script >" at bounding box center [755, 231] width 1402 height 14
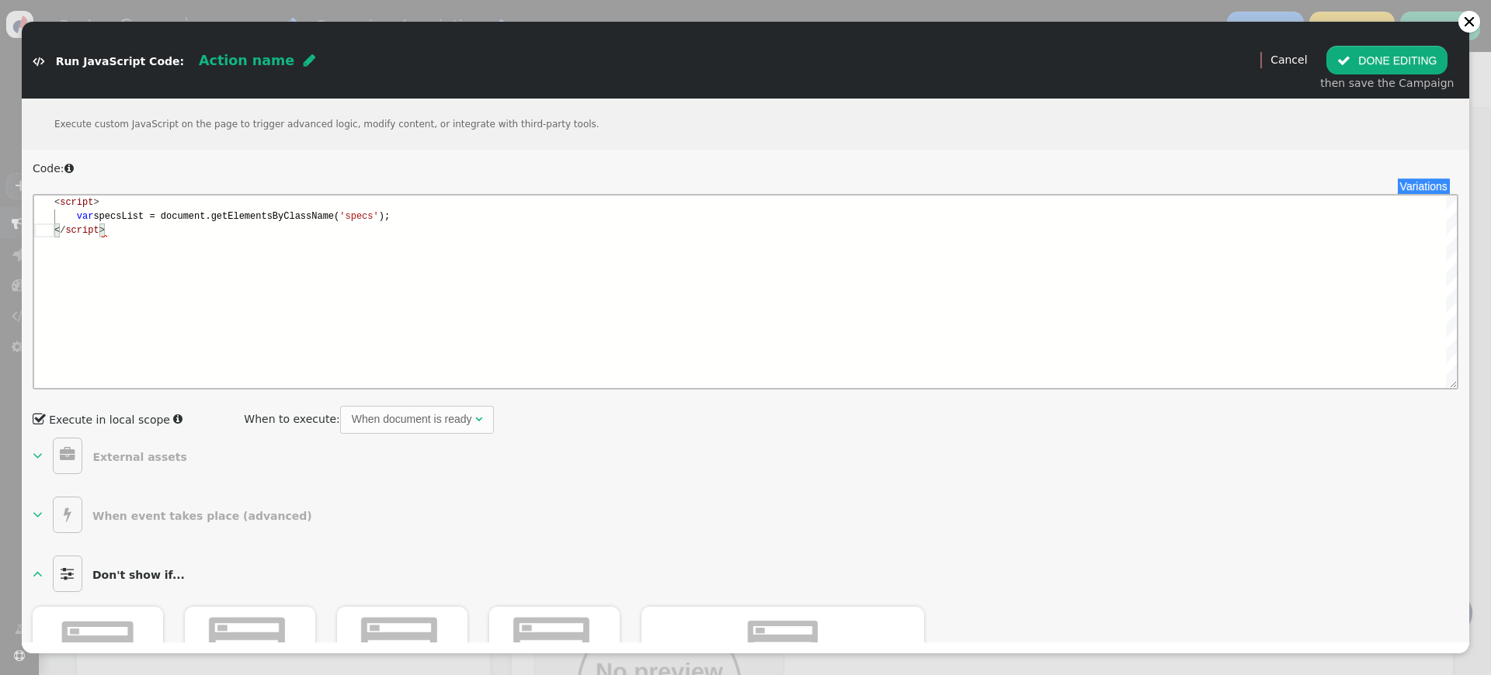
drag, startPoint x: 312, startPoint y: 234, endPoint x: 345, endPoint y: 228, distance: 33.1
click at [312, 234] on div "</ script >" at bounding box center [755, 231] width 1402 height 14
click at [460, 221] on div "var specsList = document.getElementsByClassName( 'specs' );" at bounding box center [755, 217] width 1402 height 14
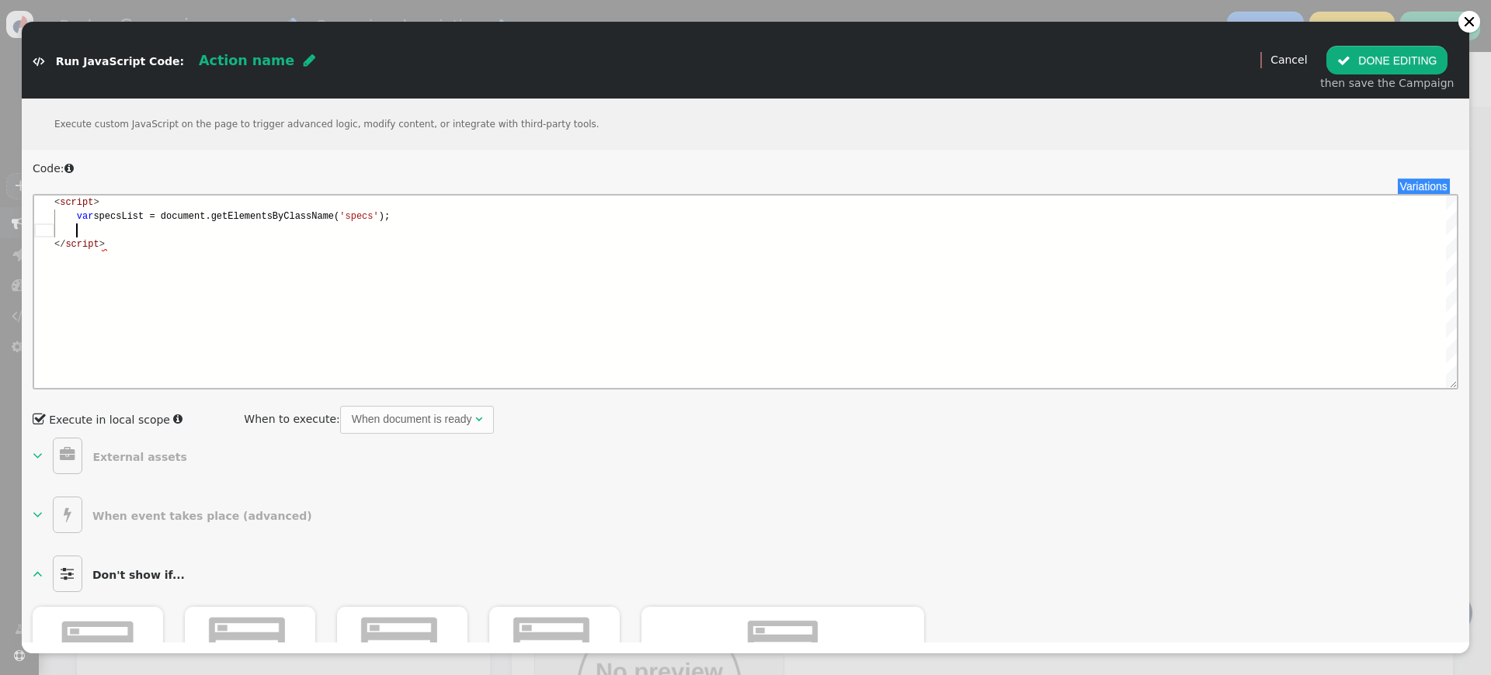
click at [116, 231] on div at bounding box center [755, 231] width 1402 height 14
type textarea "<script> var specsList = document.getElementsByClassName('specs'); </script>"
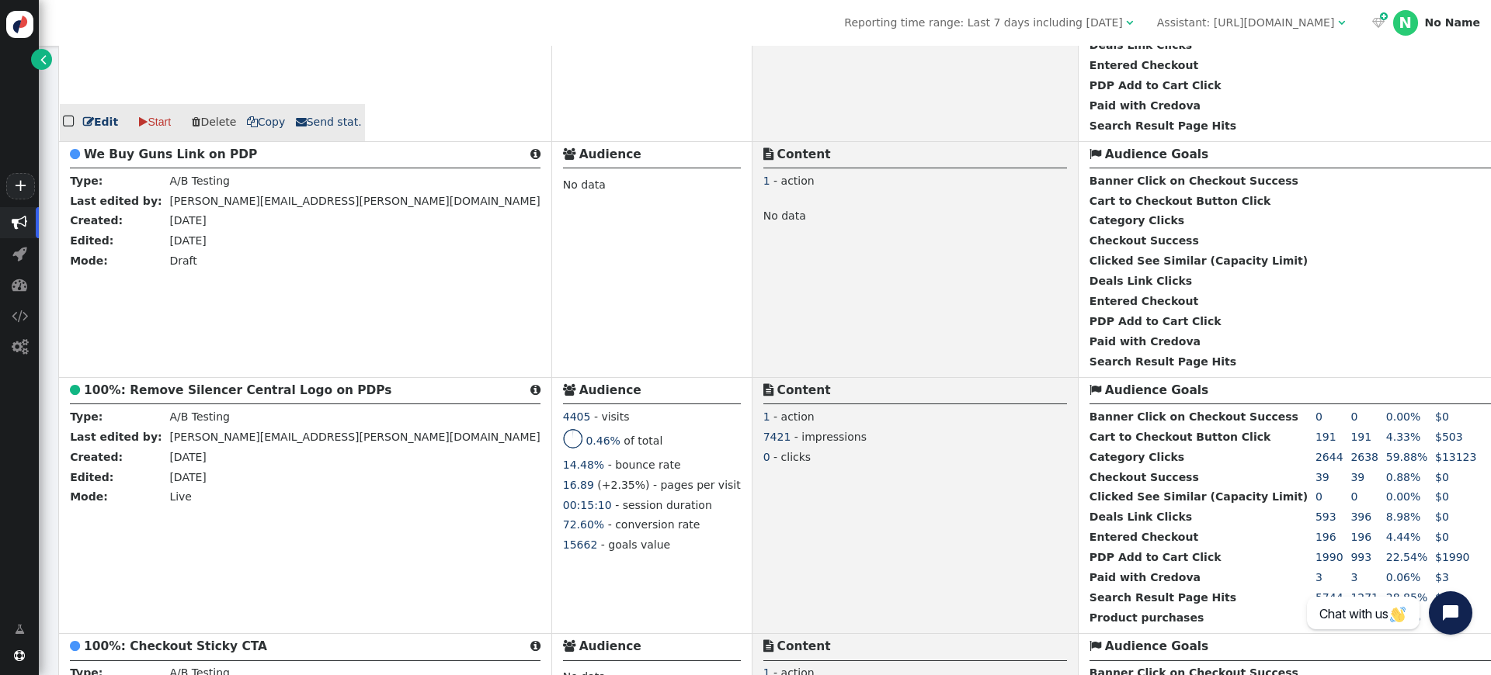
scroll to position [5912, 0]
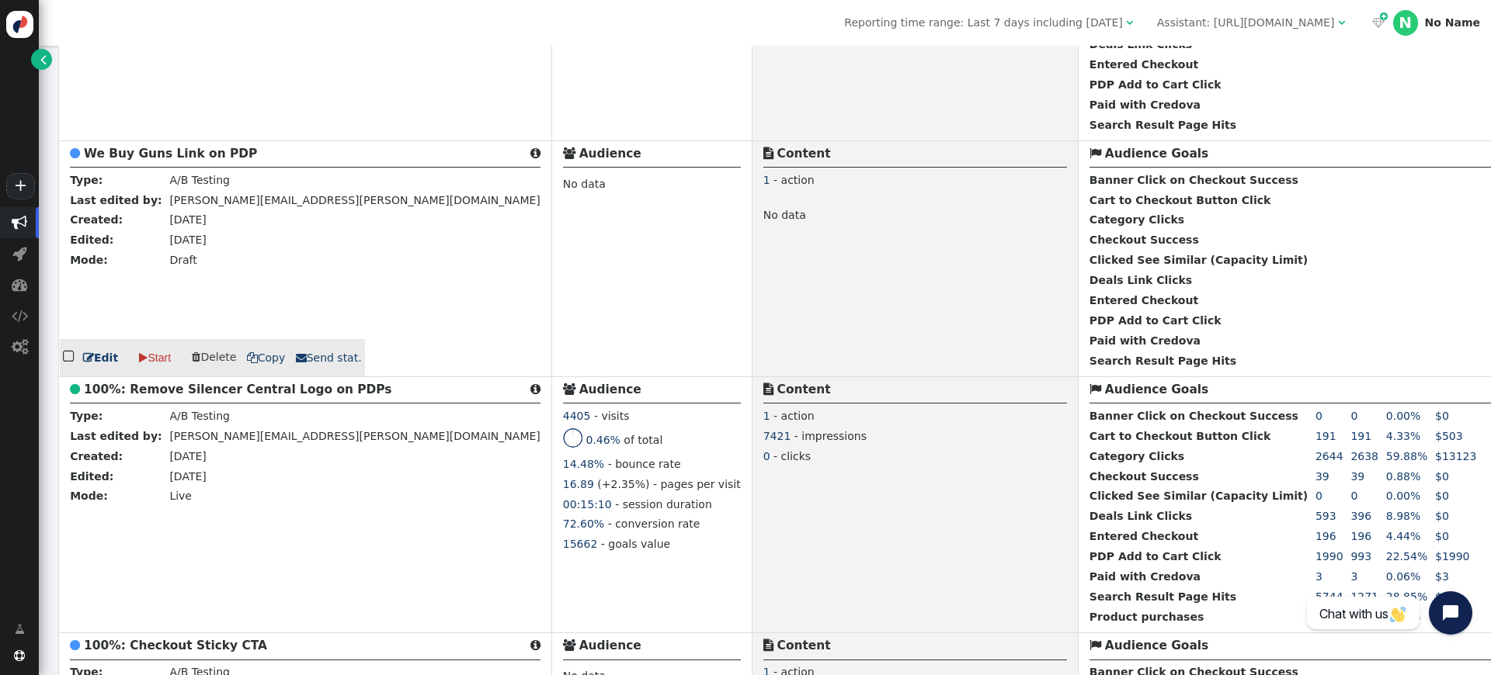
click at [168, 147] on b "We Buy Guns Link on PDP" at bounding box center [170, 154] width 173 height 14
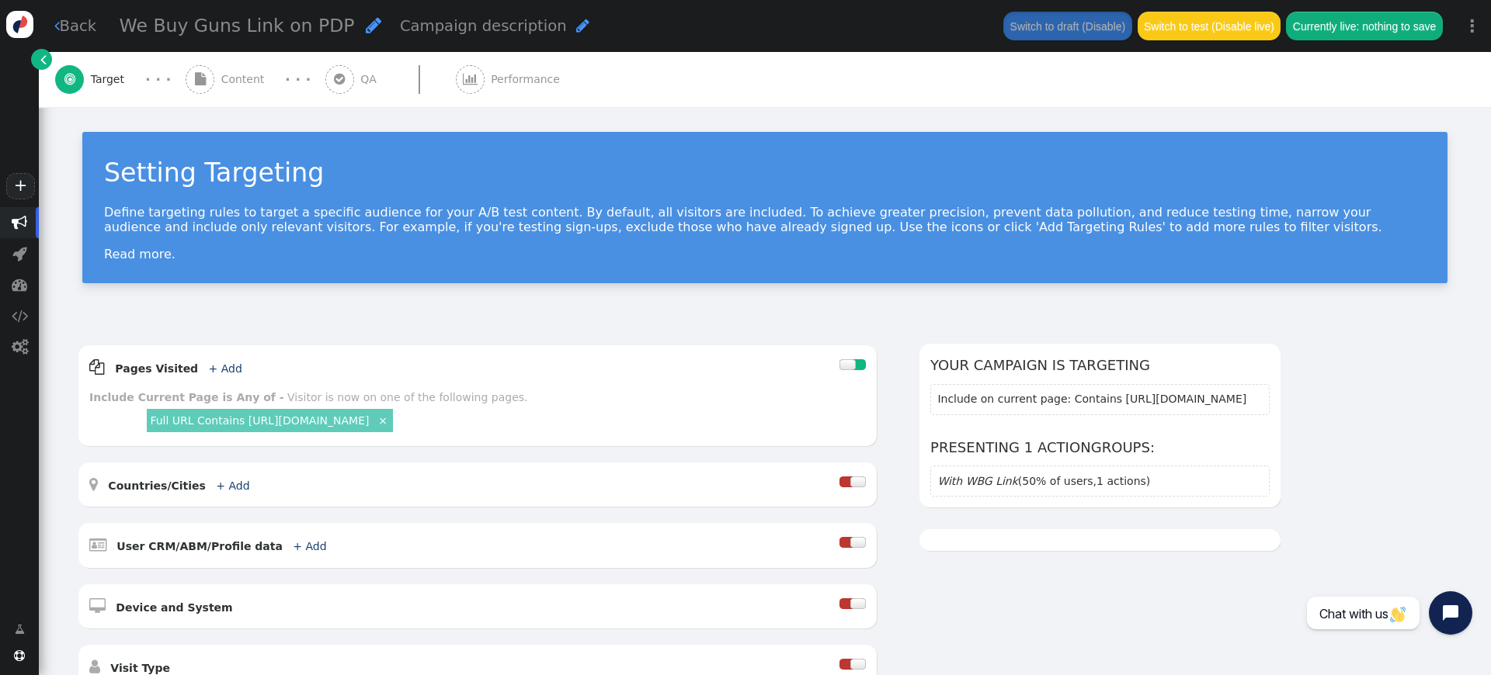
click at [245, 84] on span "Content" at bounding box center [246, 79] width 50 height 16
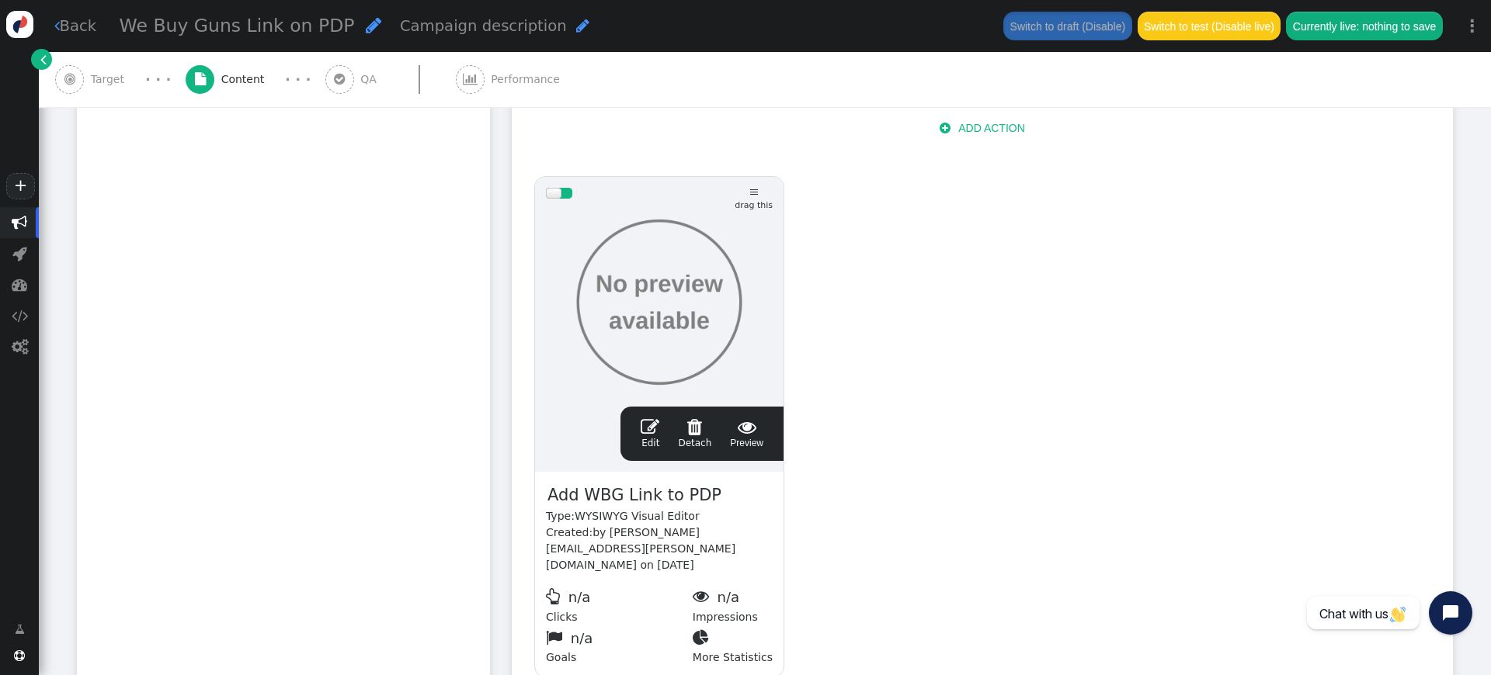
scroll to position [594, 0]
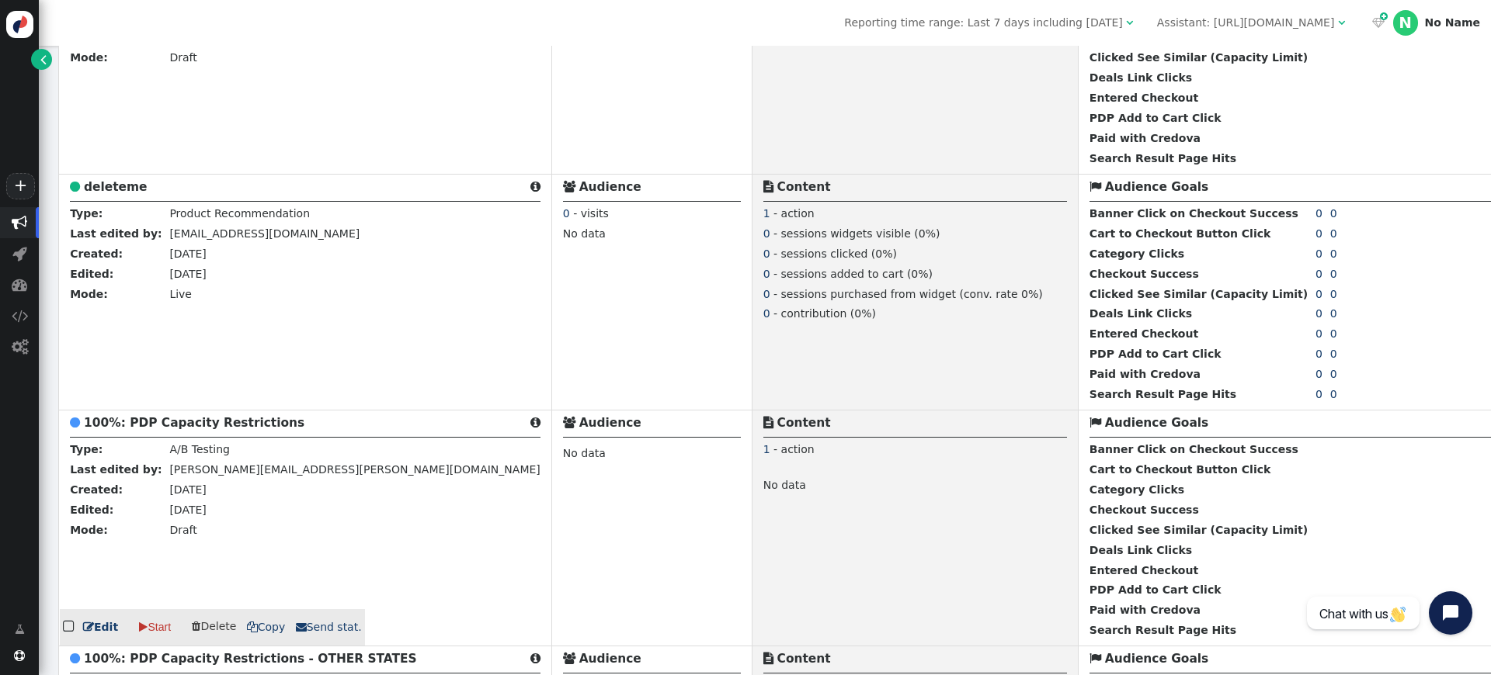
scroll to position [6620, 0]
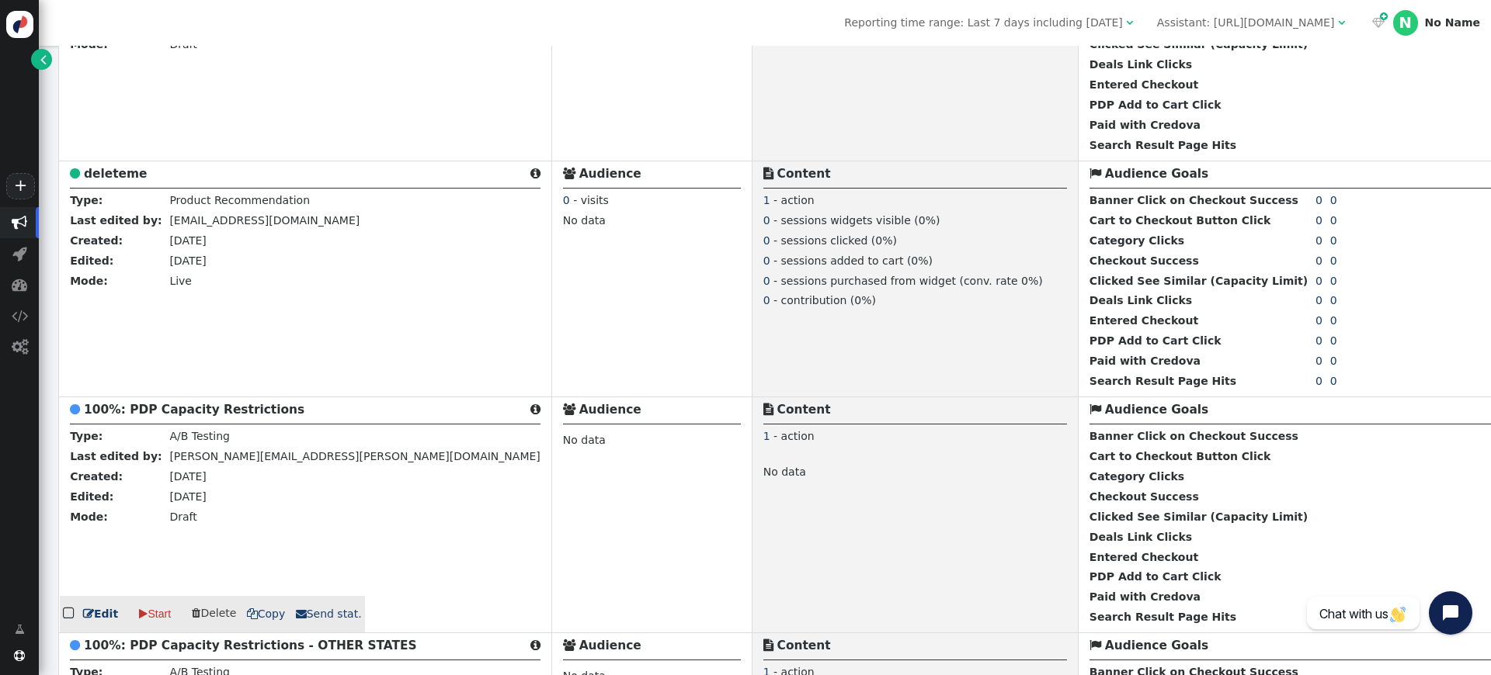
drag, startPoint x: 170, startPoint y: 395, endPoint x: 251, endPoint y: 392, distance: 80.8
click at [169, 403] on b "100%: PDP Capacity Restrictions" at bounding box center [194, 410] width 221 height 14
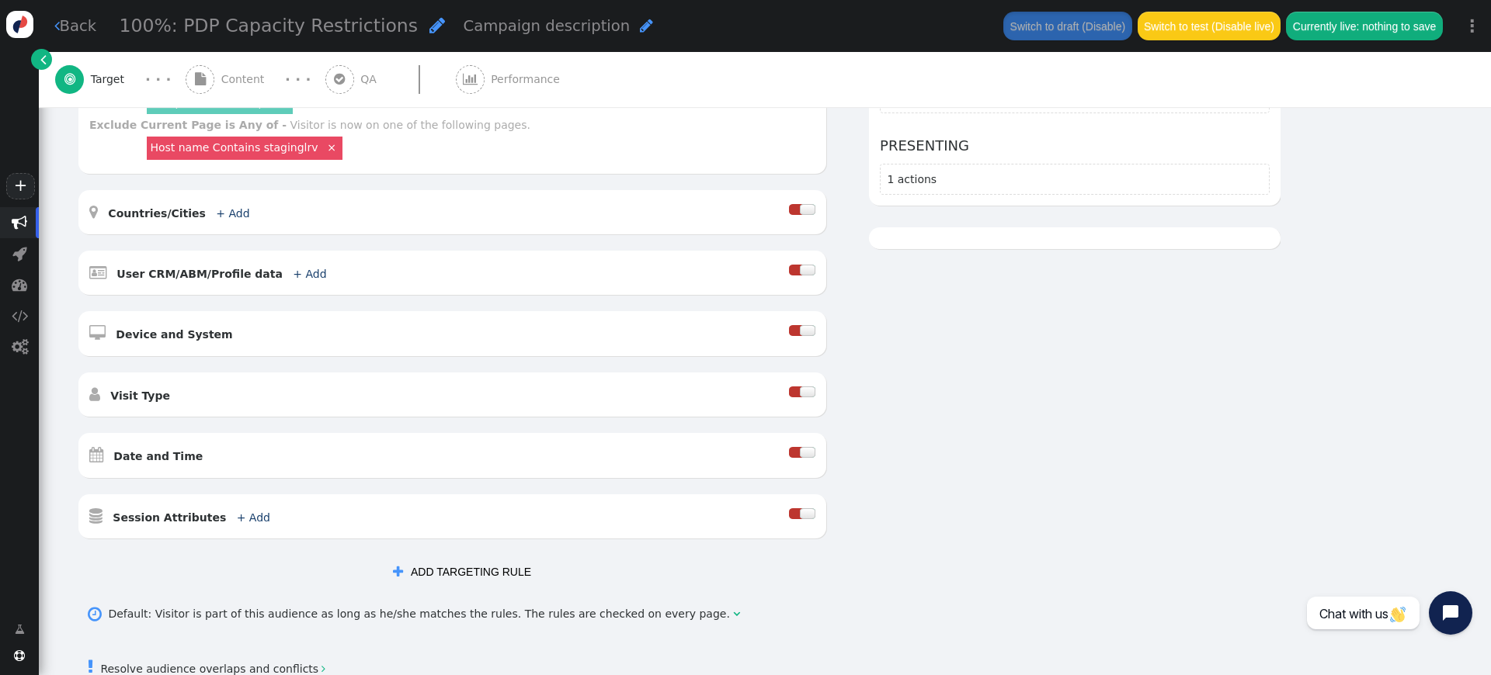
scroll to position [90, 0]
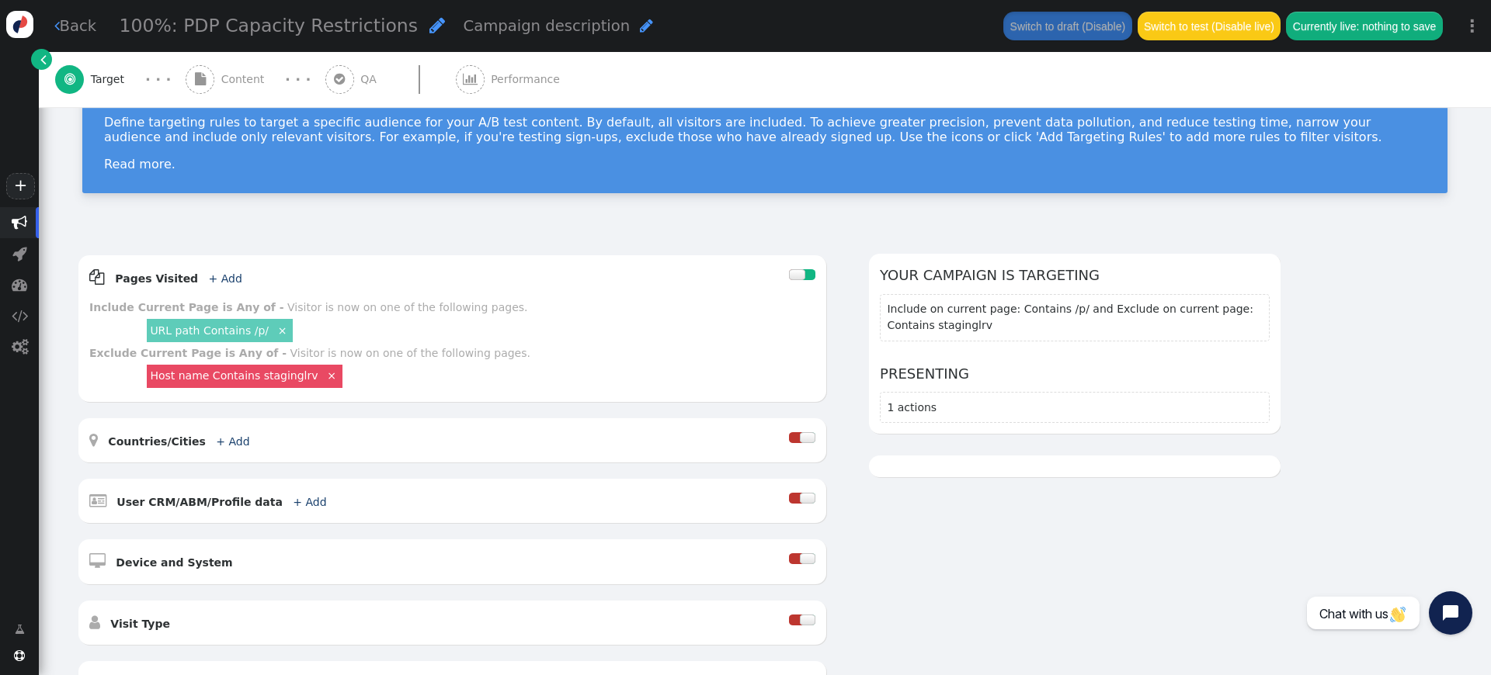
drag, startPoint x: 259, startPoint y: 75, endPoint x: 317, endPoint y: 132, distance: 81.3
click at [259, 75] on span "Content" at bounding box center [246, 79] width 50 height 16
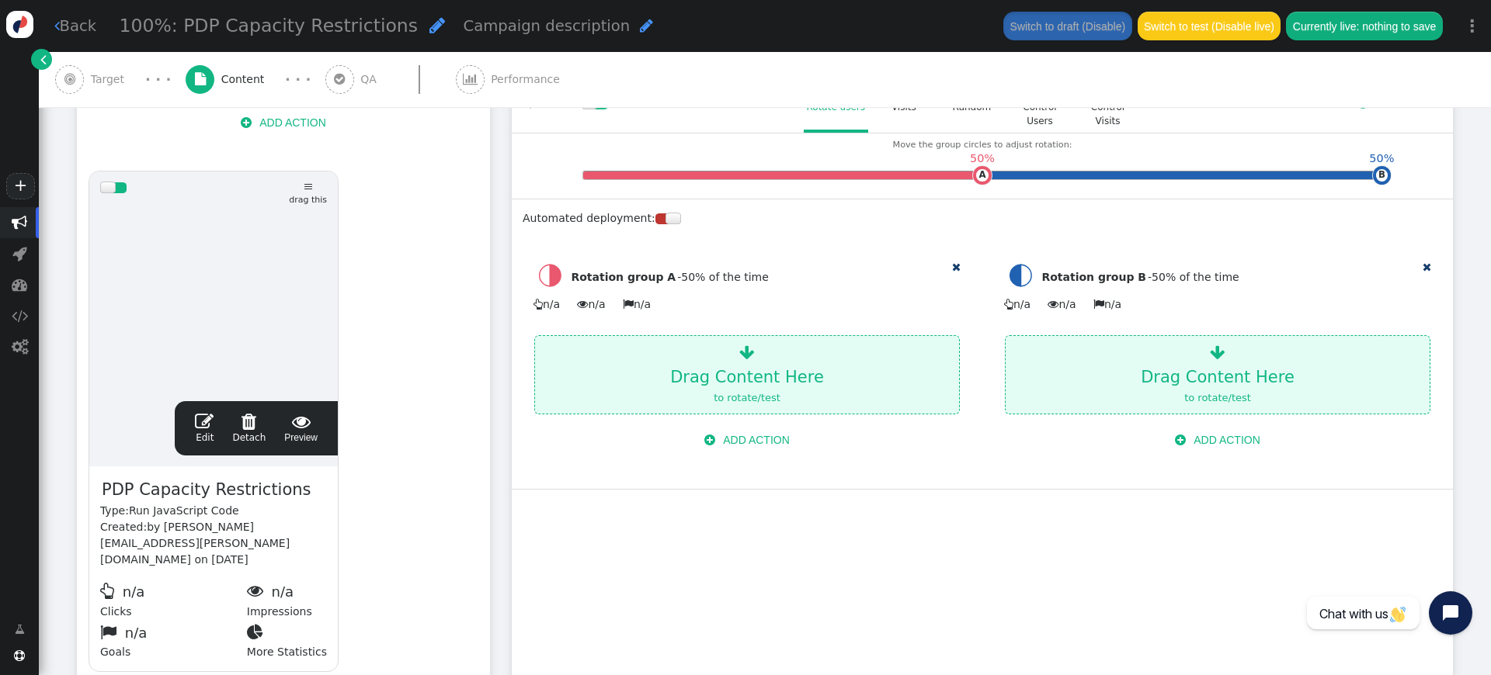
scroll to position [387, 0]
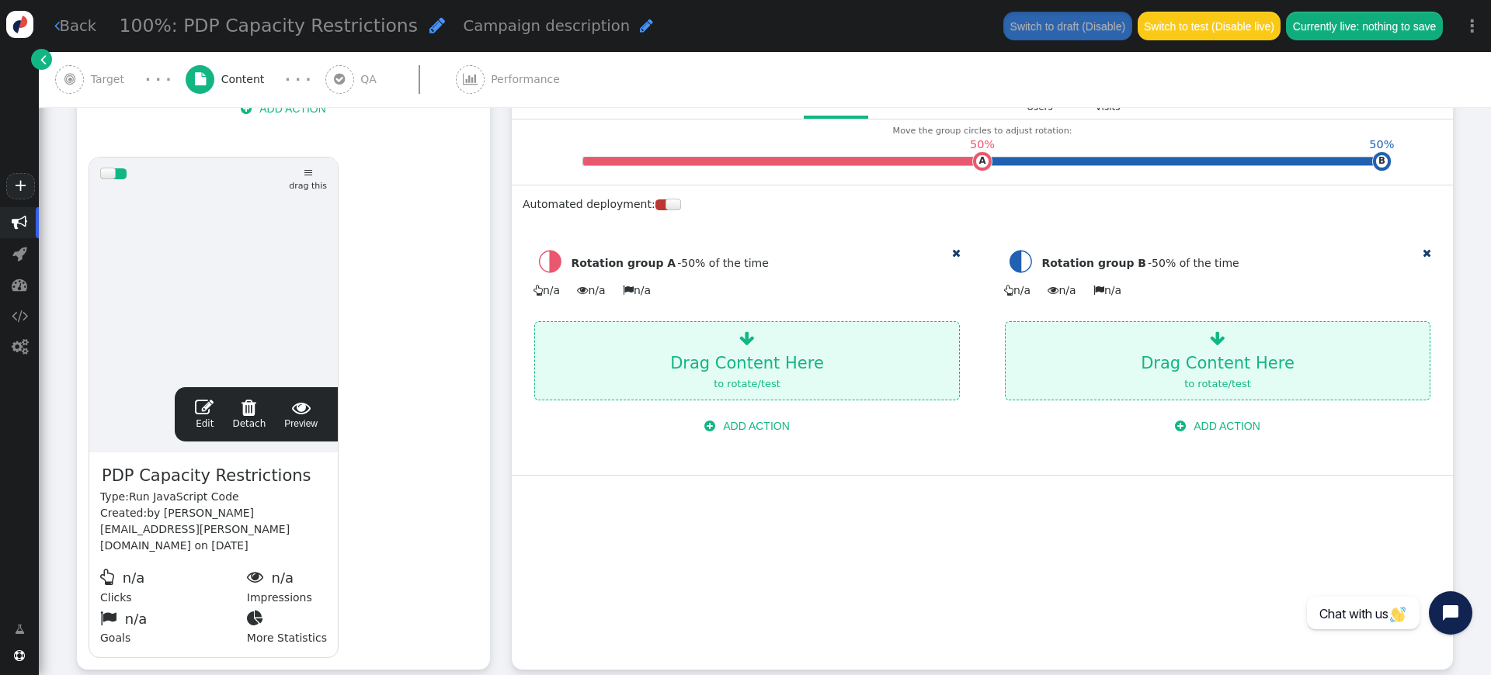
click at [196, 339] on div at bounding box center [213, 283] width 227 height 186
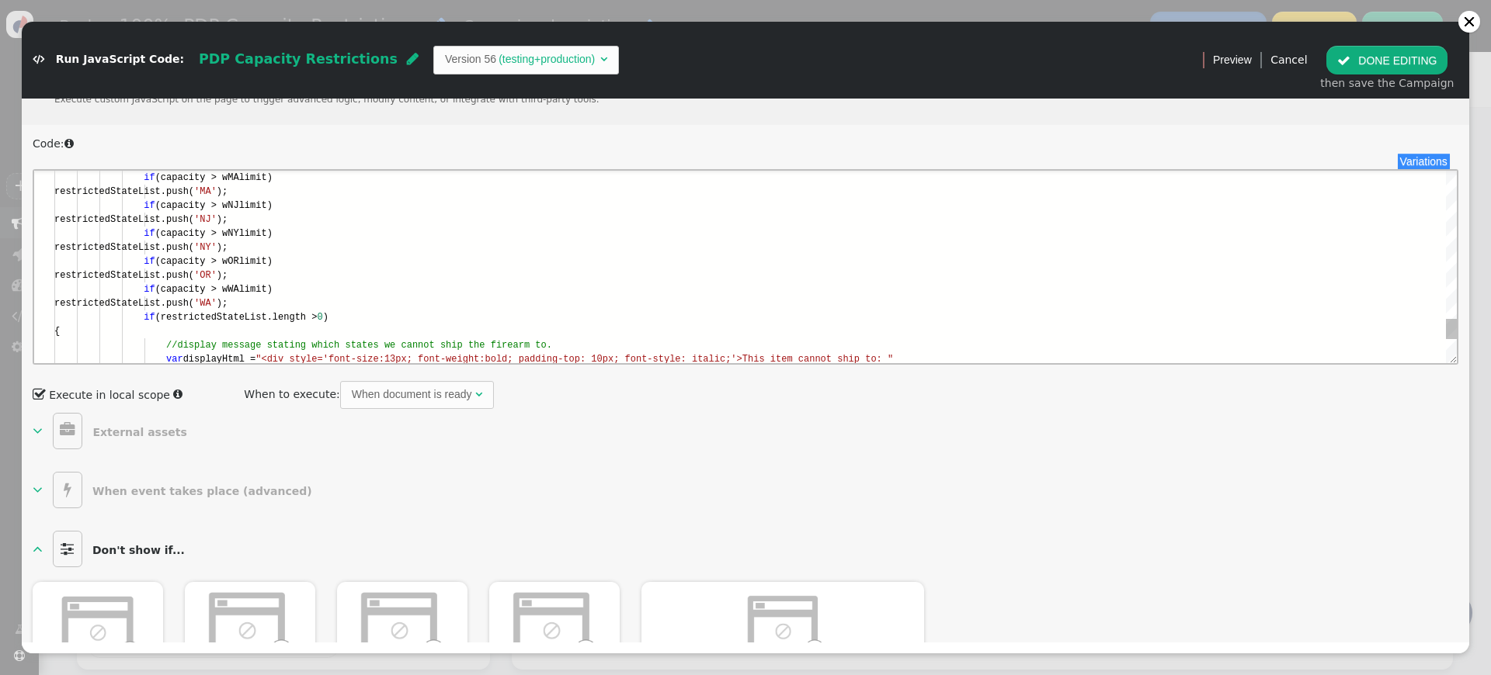
scroll to position [0, 0]
